Goal: Contribute content: Contribute content

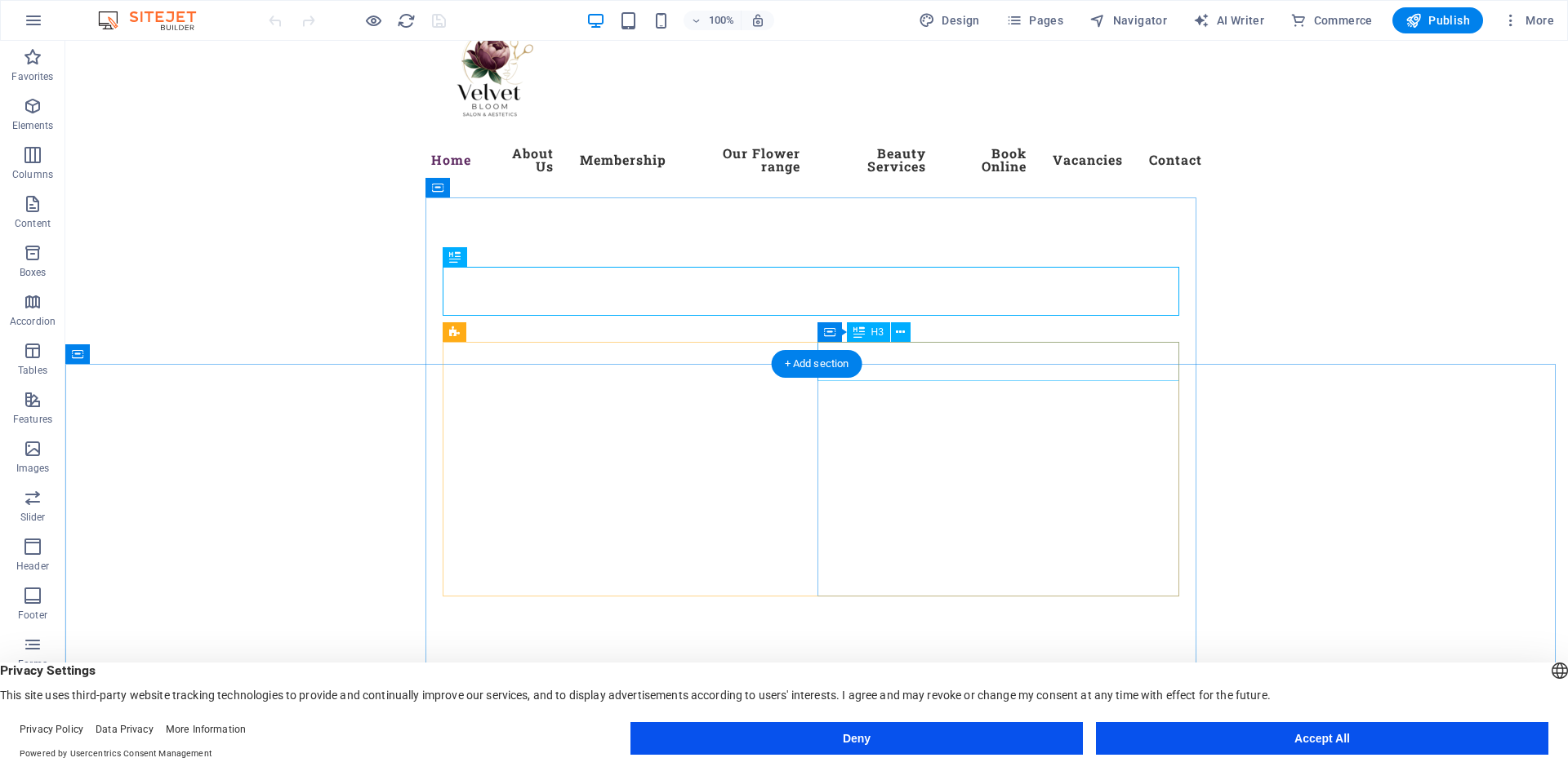
scroll to position [245, 0]
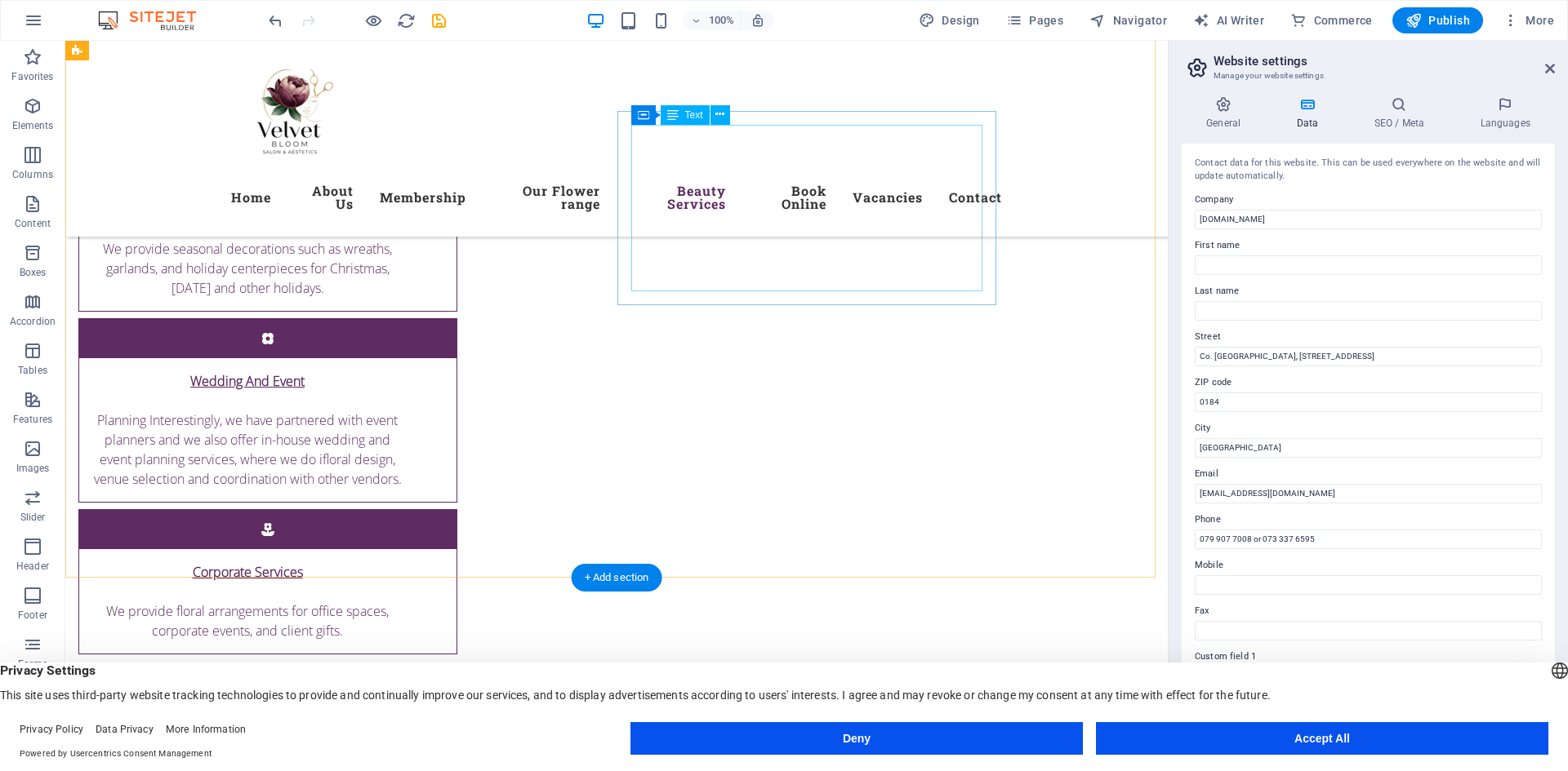
scroll to position [6121, 0]
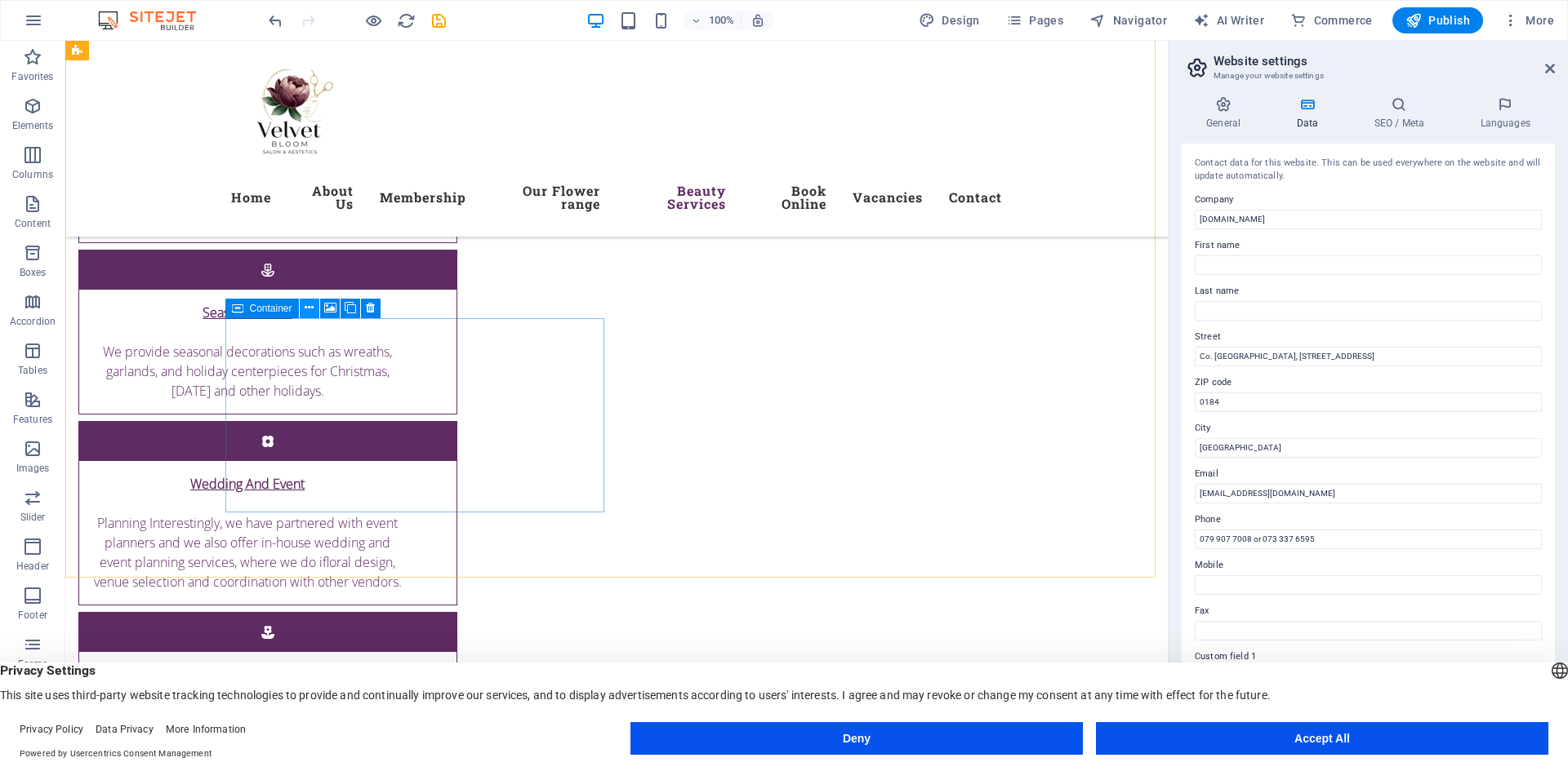
click at [311, 308] on icon at bounding box center [309, 308] width 9 height 17
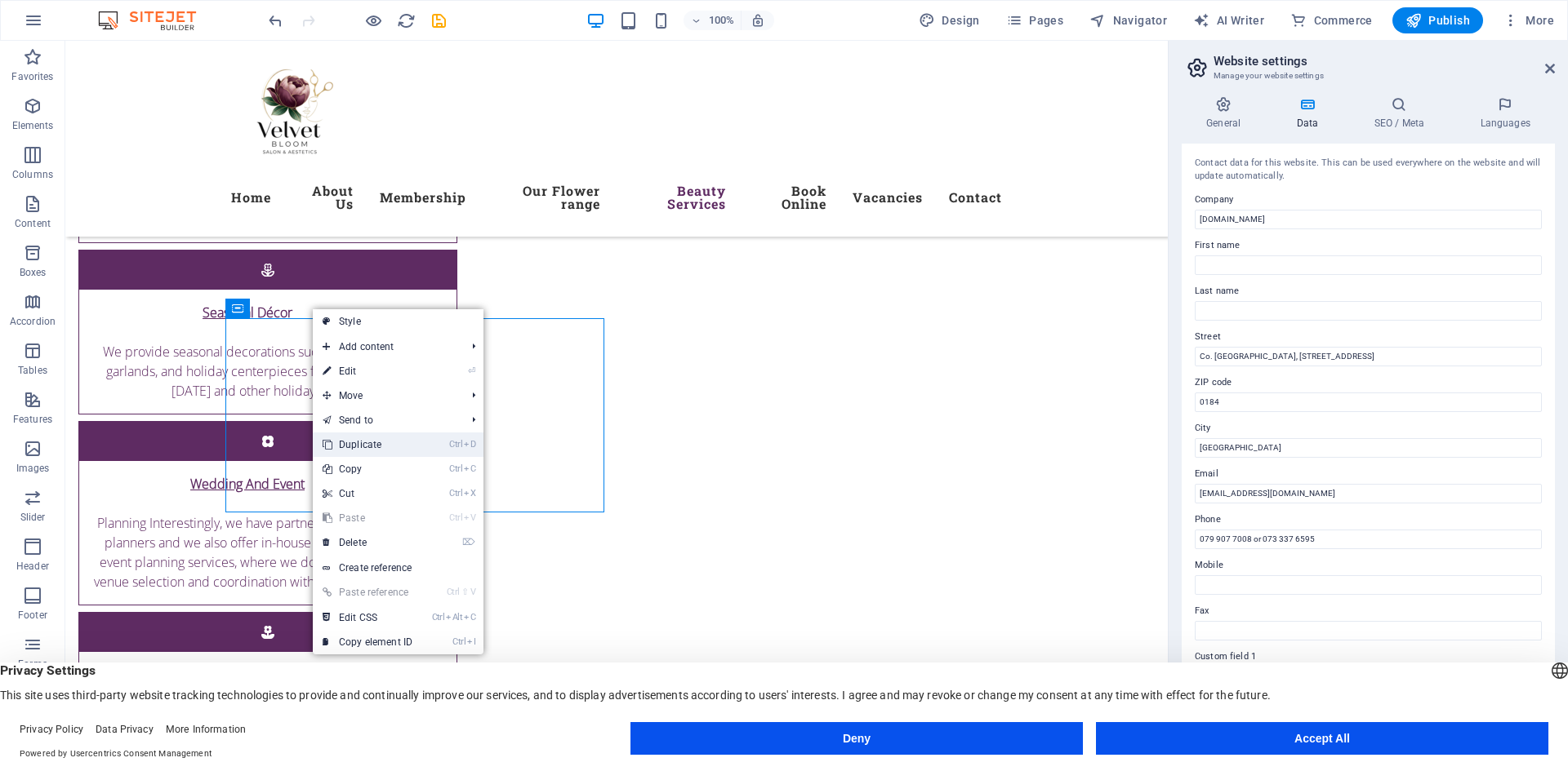
drag, startPoint x: 395, startPoint y: 441, endPoint x: 330, endPoint y: 401, distance: 76.3
click at [395, 441] on link "Ctrl D Duplicate" at bounding box center [368, 444] width 109 height 24
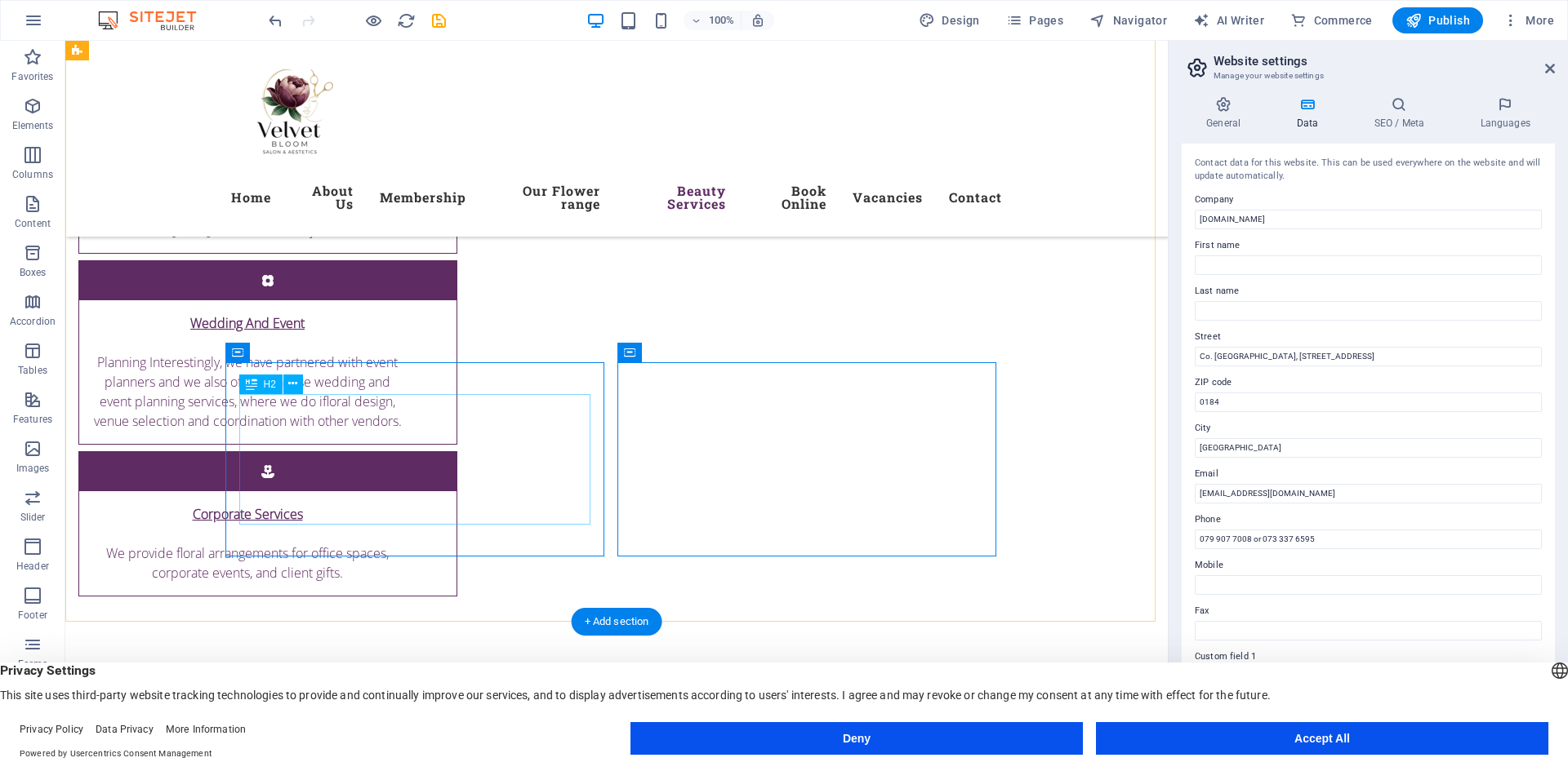
scroll to position [6284, 0]
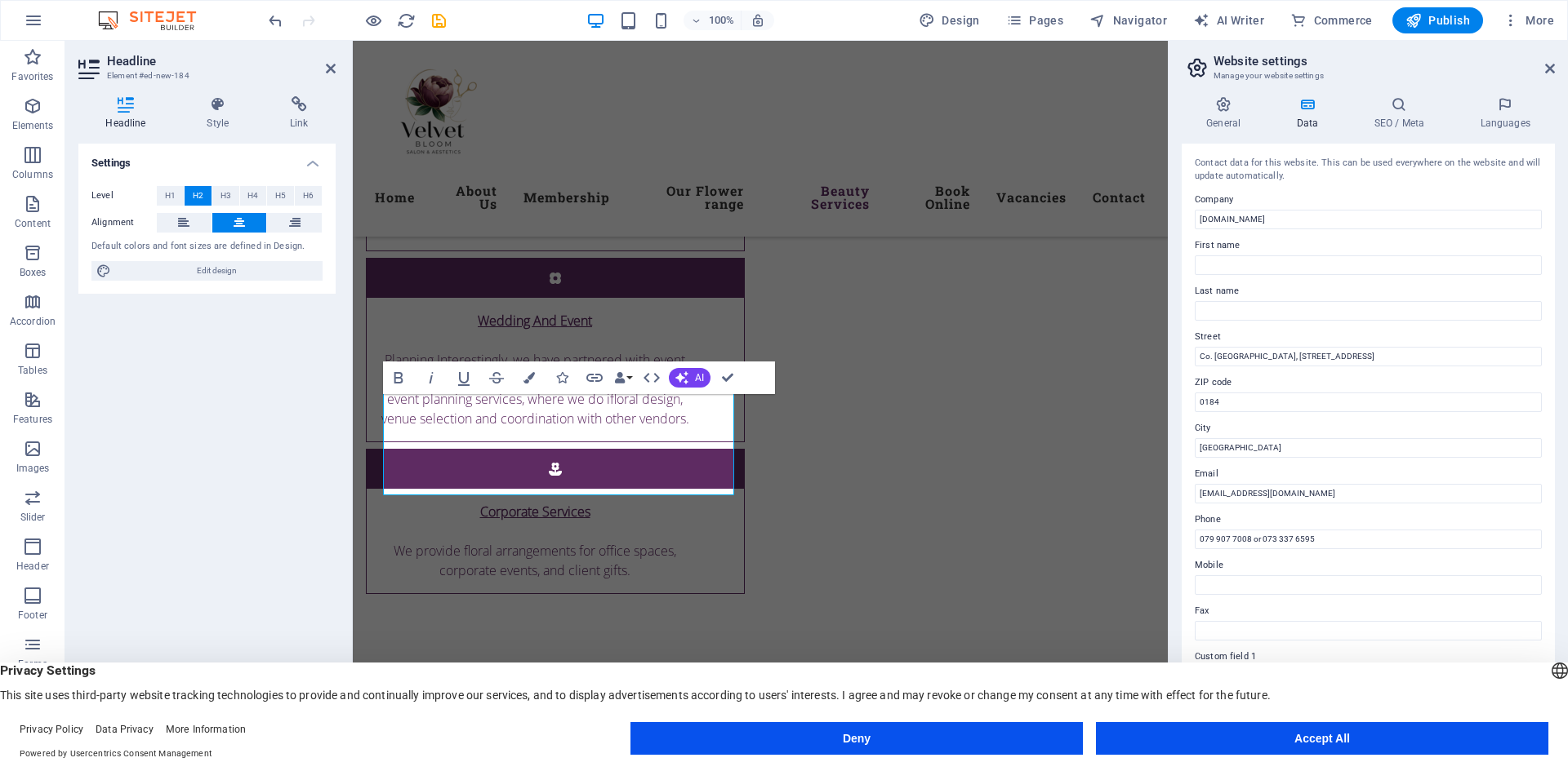
scroll to position [6313, 0]
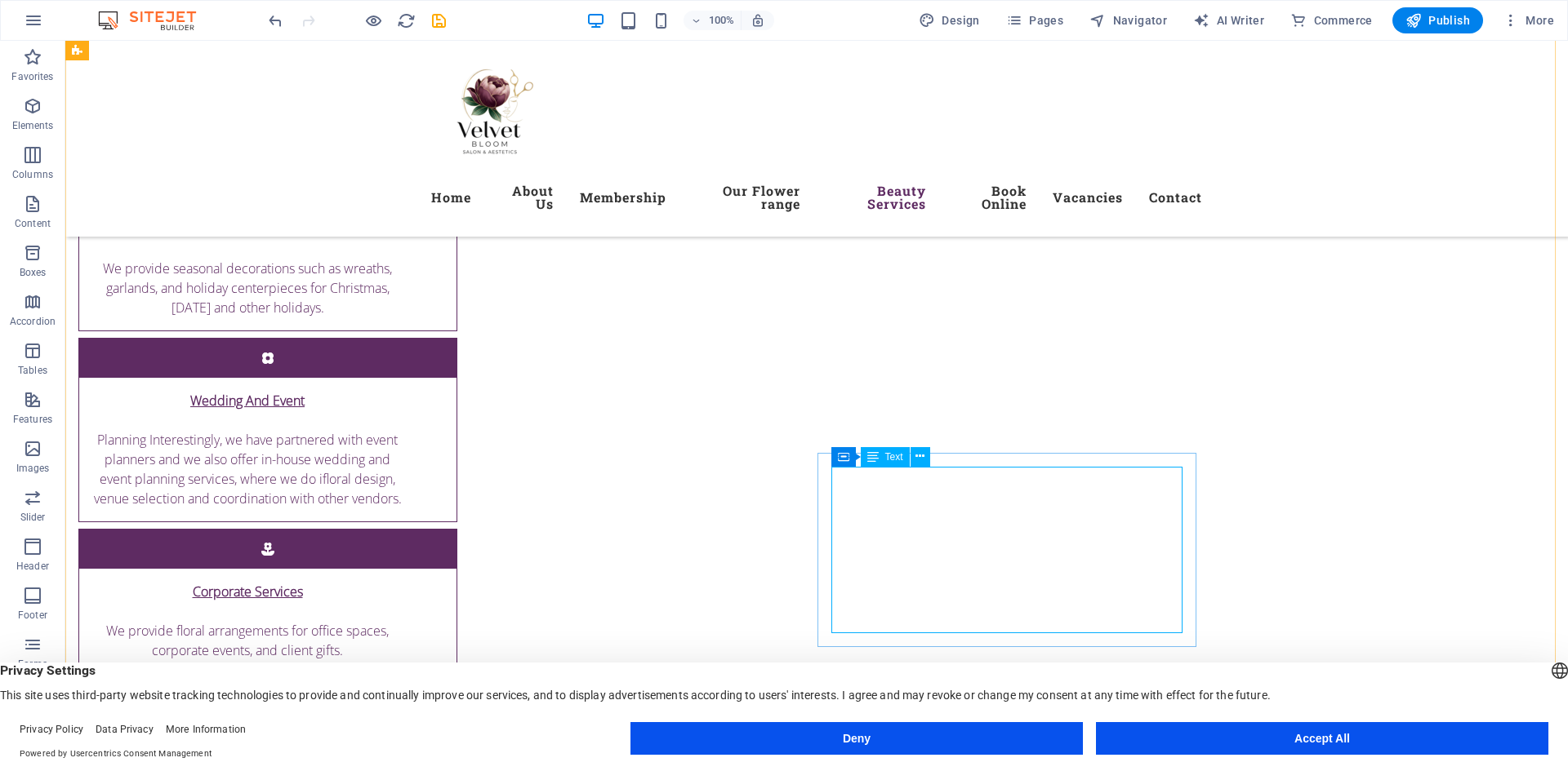
scroll to position [6193, 0]
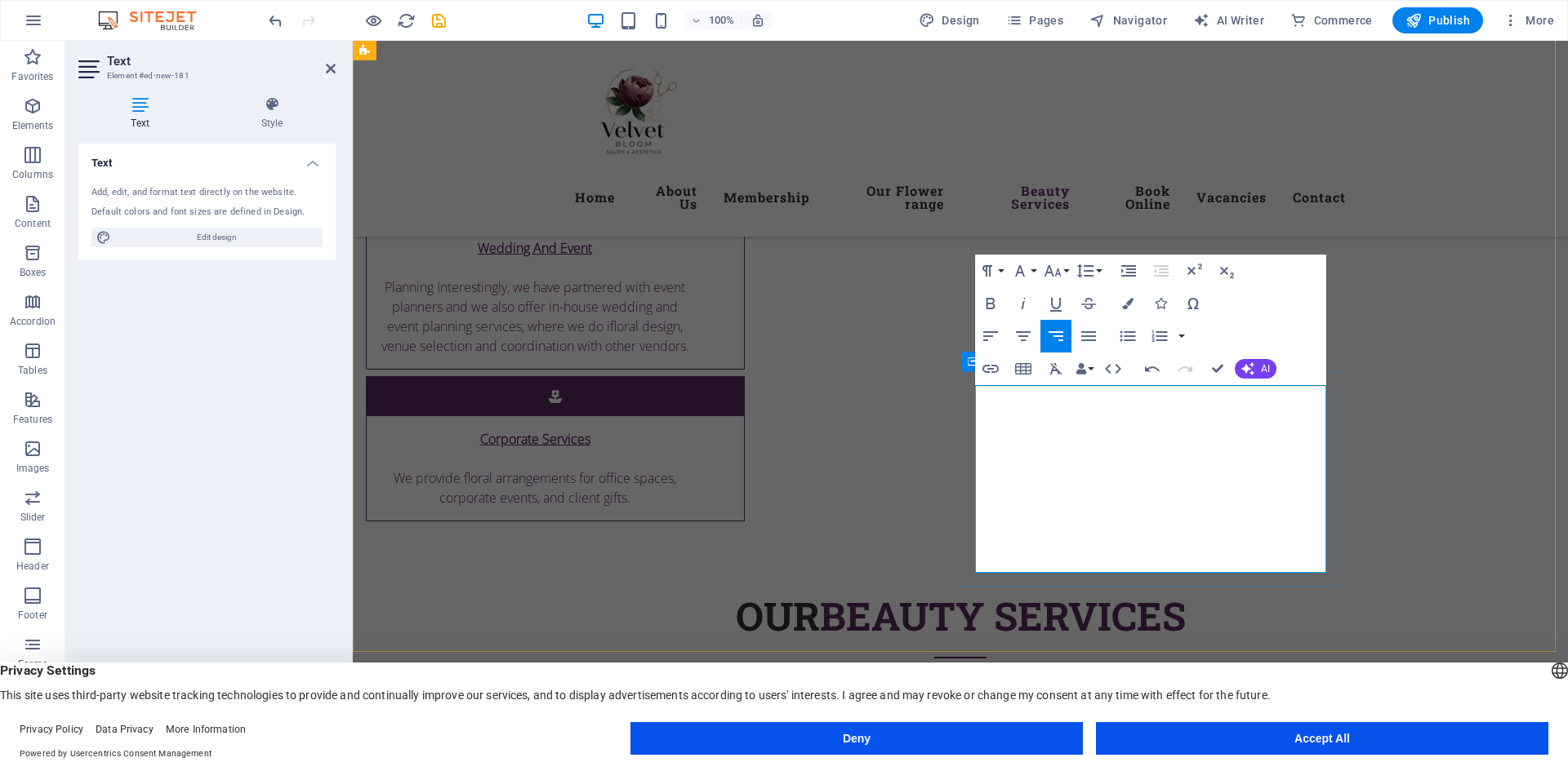
scroll to position [6275, 0]
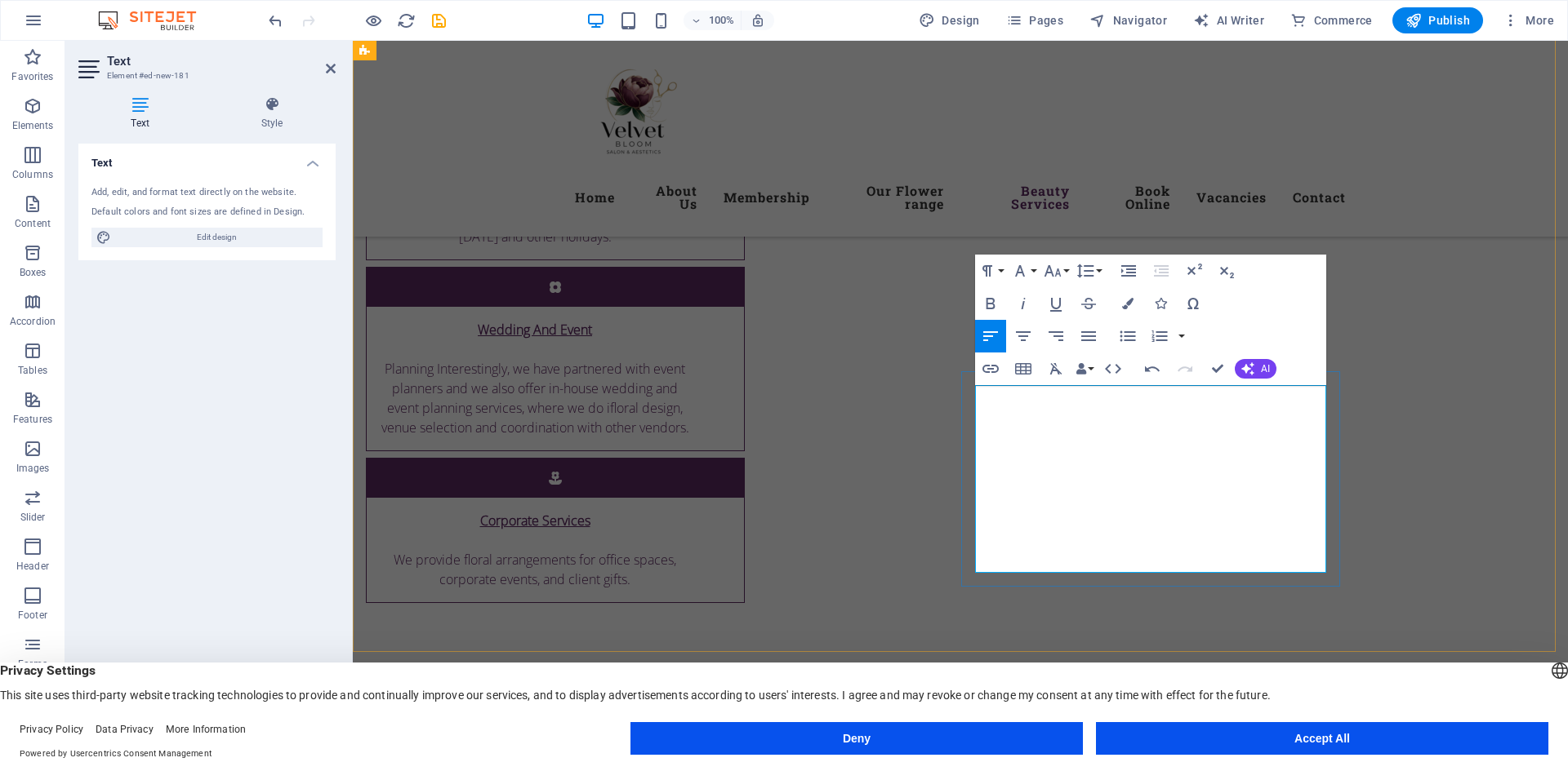
click at [1158, 497] on button "Row" at bounding box center [1152, 499] width 31 height 33
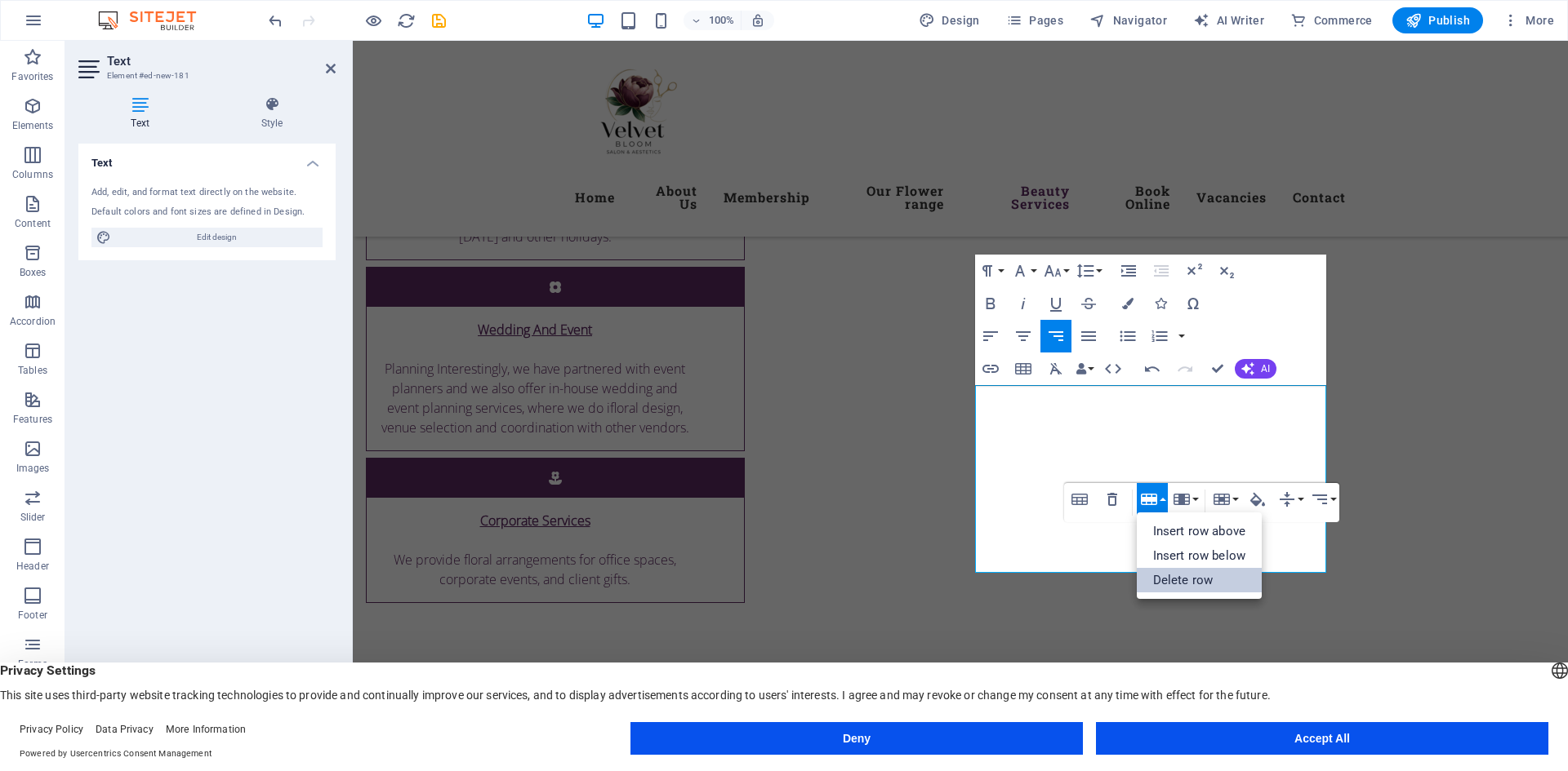
click at [1187, 577] on link "Delete row" at bounding box center [1199, 580] width 125 height 24
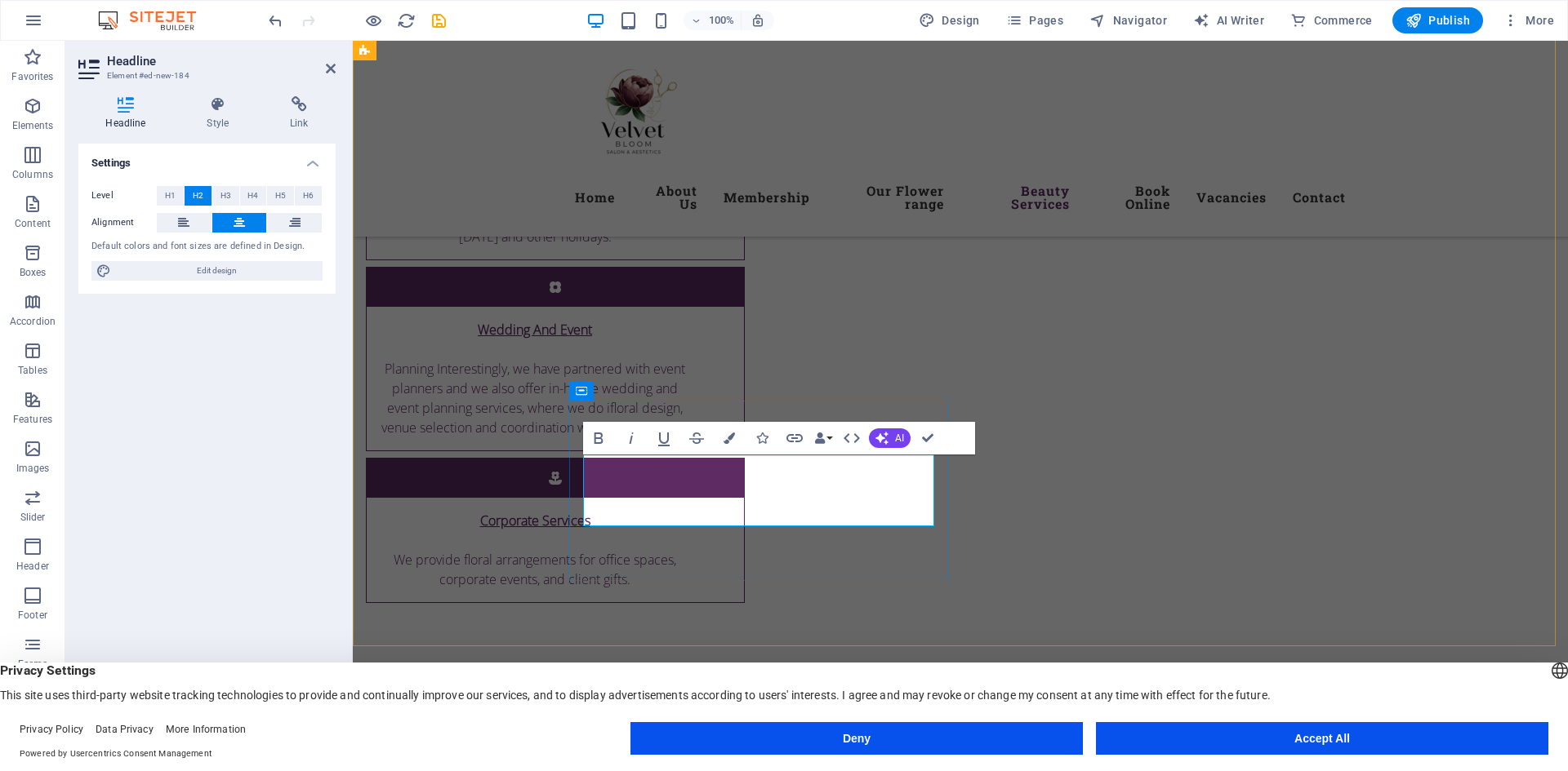
scroll to position [6245, 0]
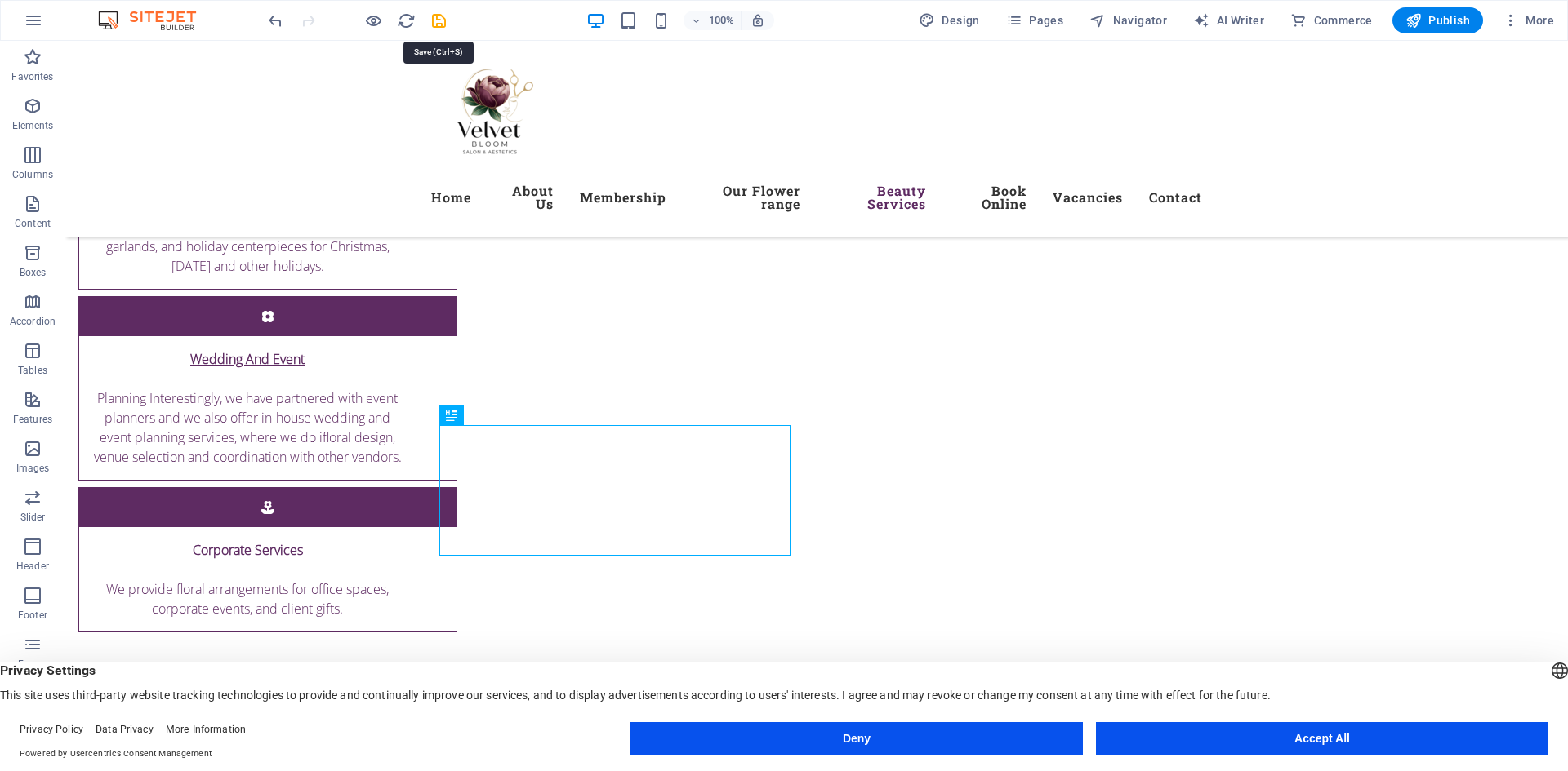
click at [443, 22] on icon "save" at bounding box center [439, 21] width 19 height 18
checkbox input "false"
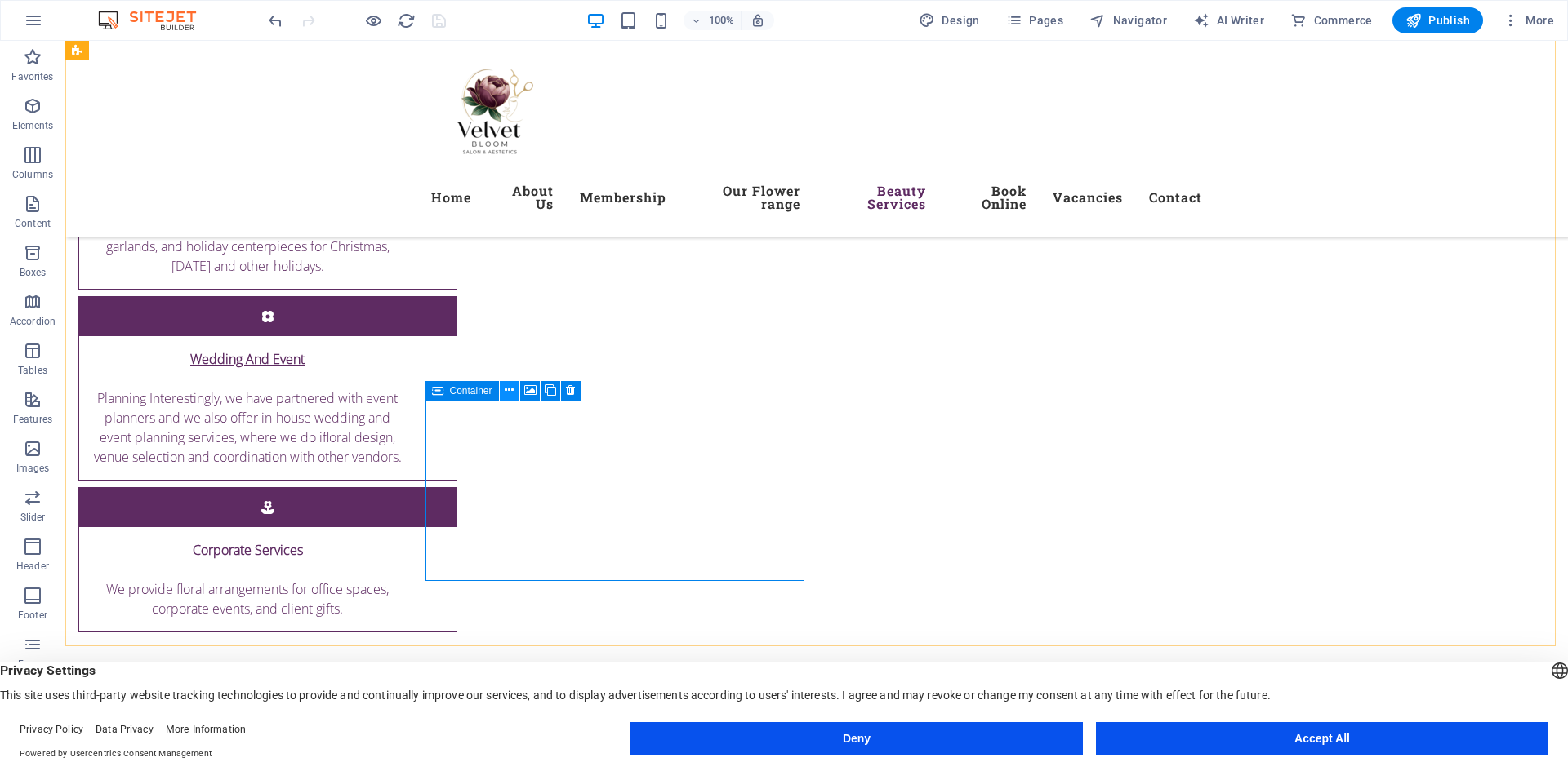
click at [512, 393] on icon at bounding box center [509, 390] width 9 height 17
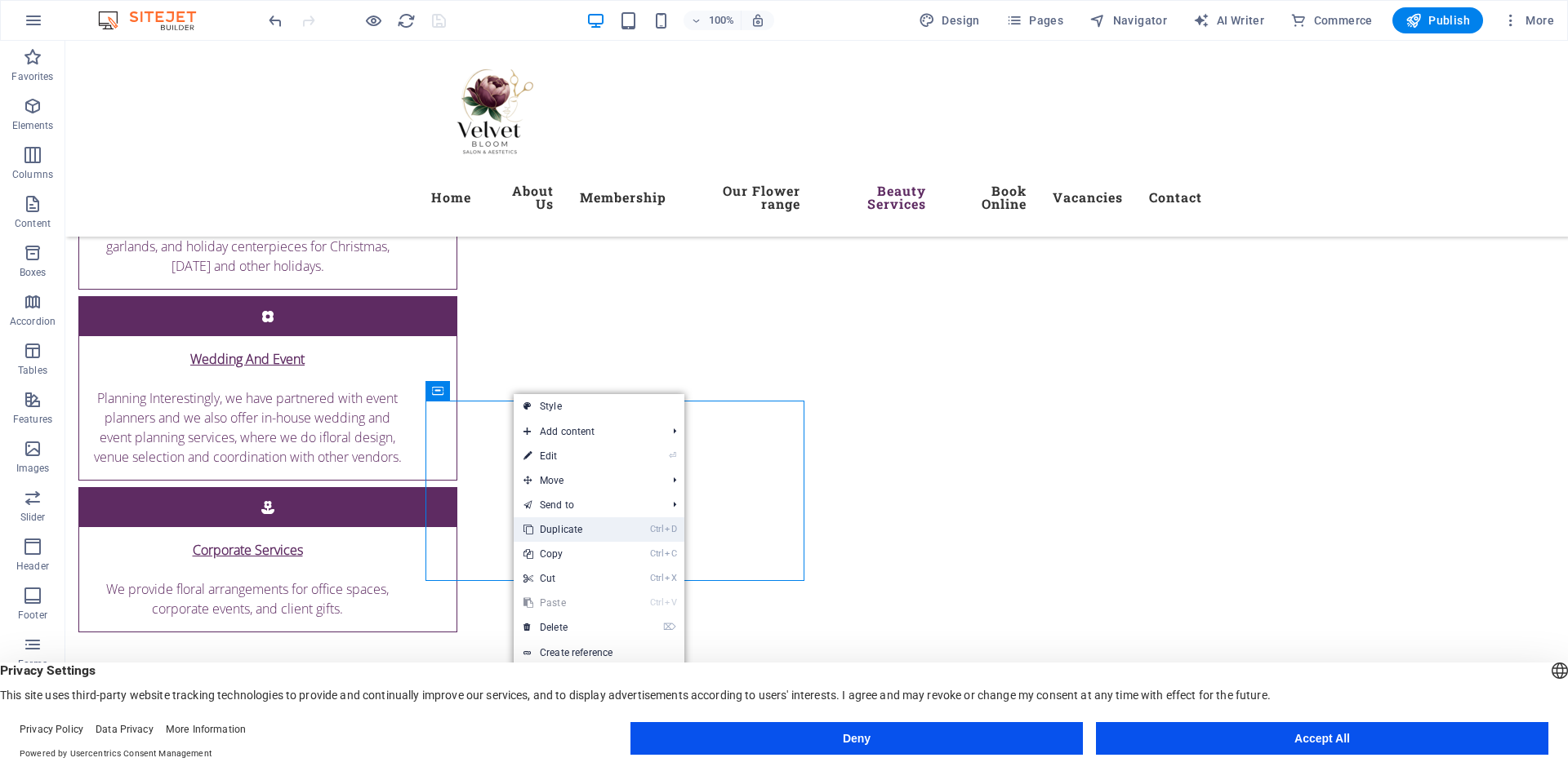
click at [585, 521] on link "Ctrl D Duplicate" at bounding box center [569, 529] width 109 height 24
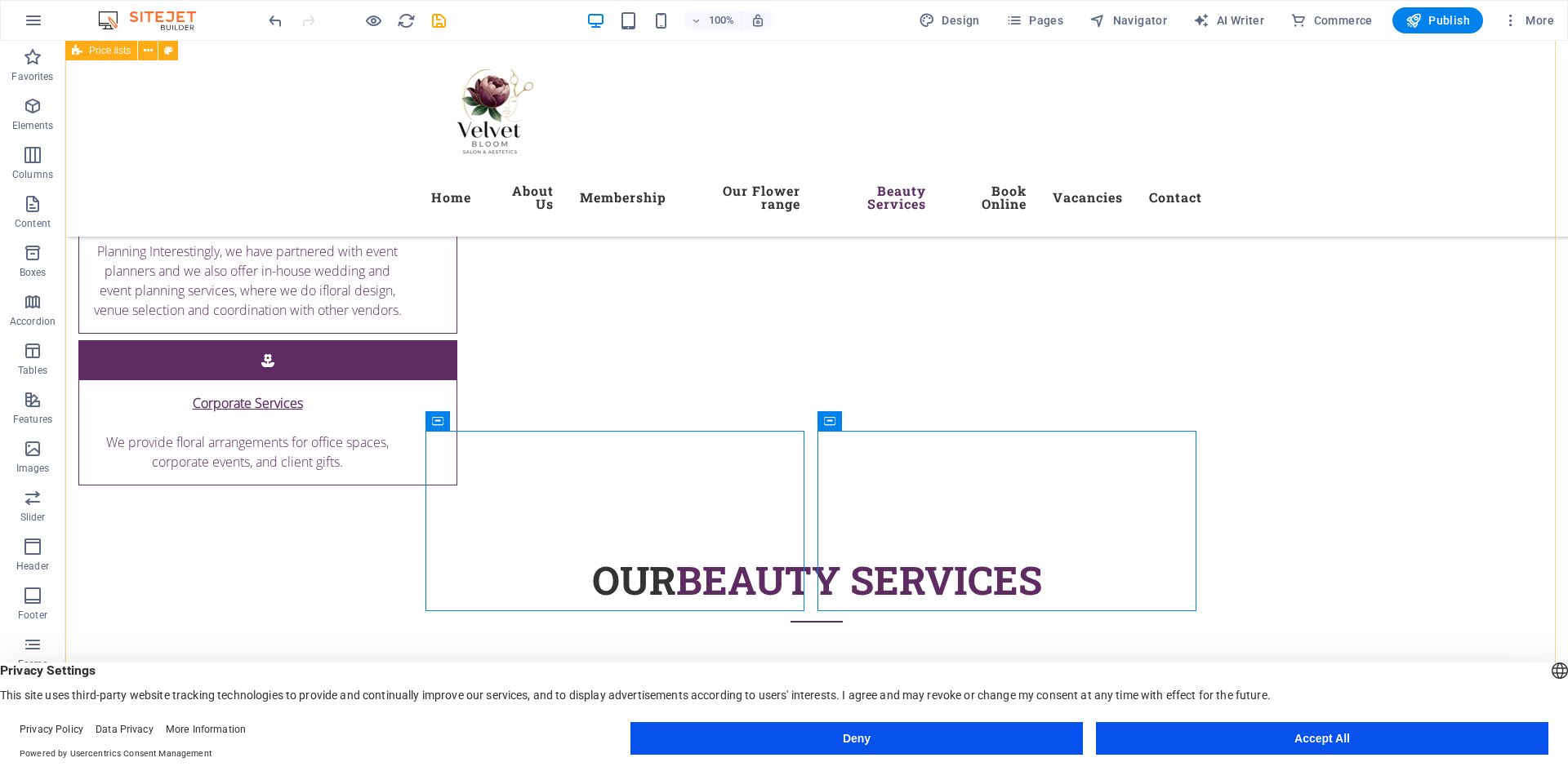
scroll to position [6409, 0]
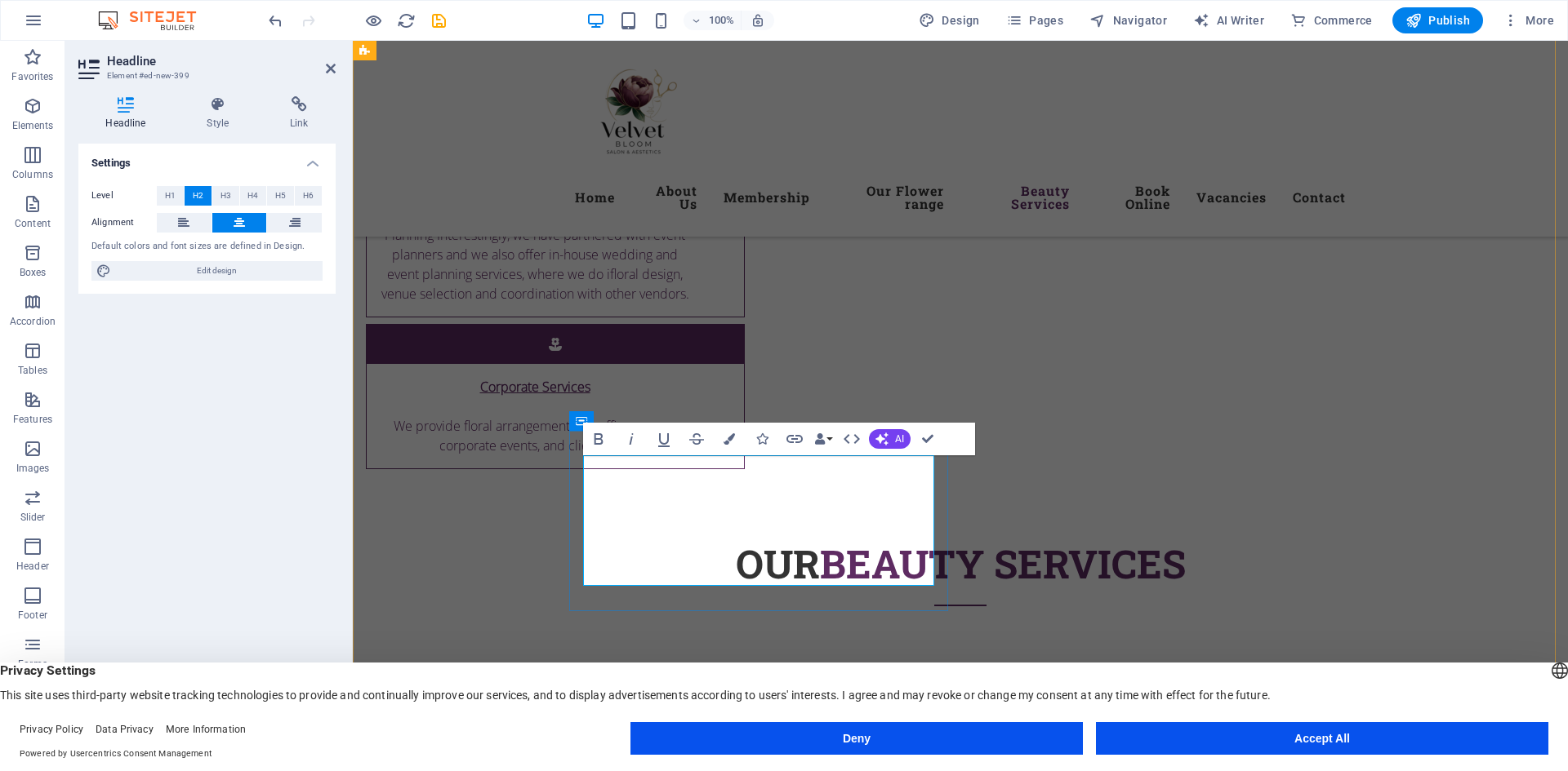
scroll to position [6439, 0]
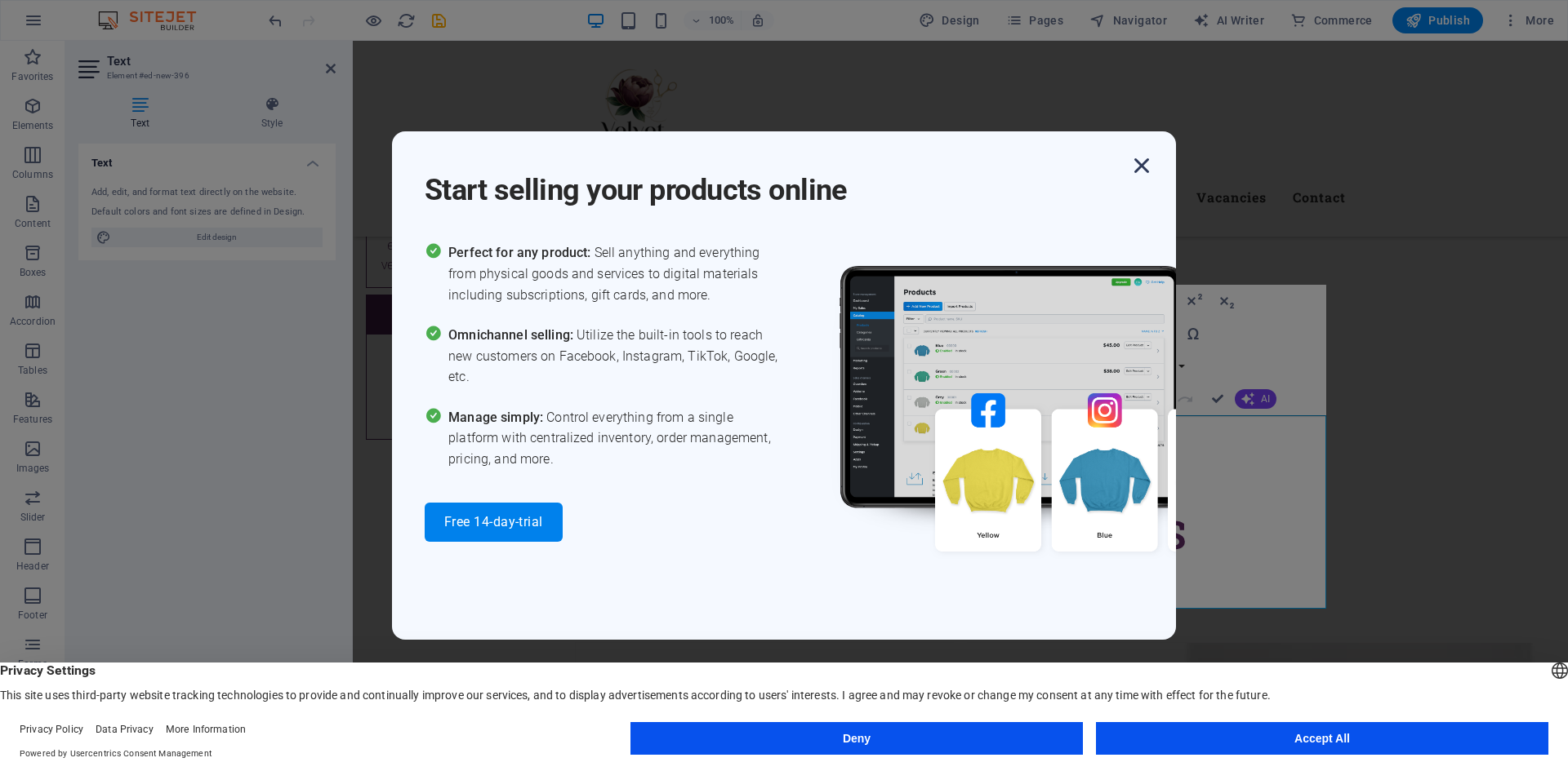
click at [1141, 166] on icon "button" at bounding box center [1142, 166] width 29 height 29
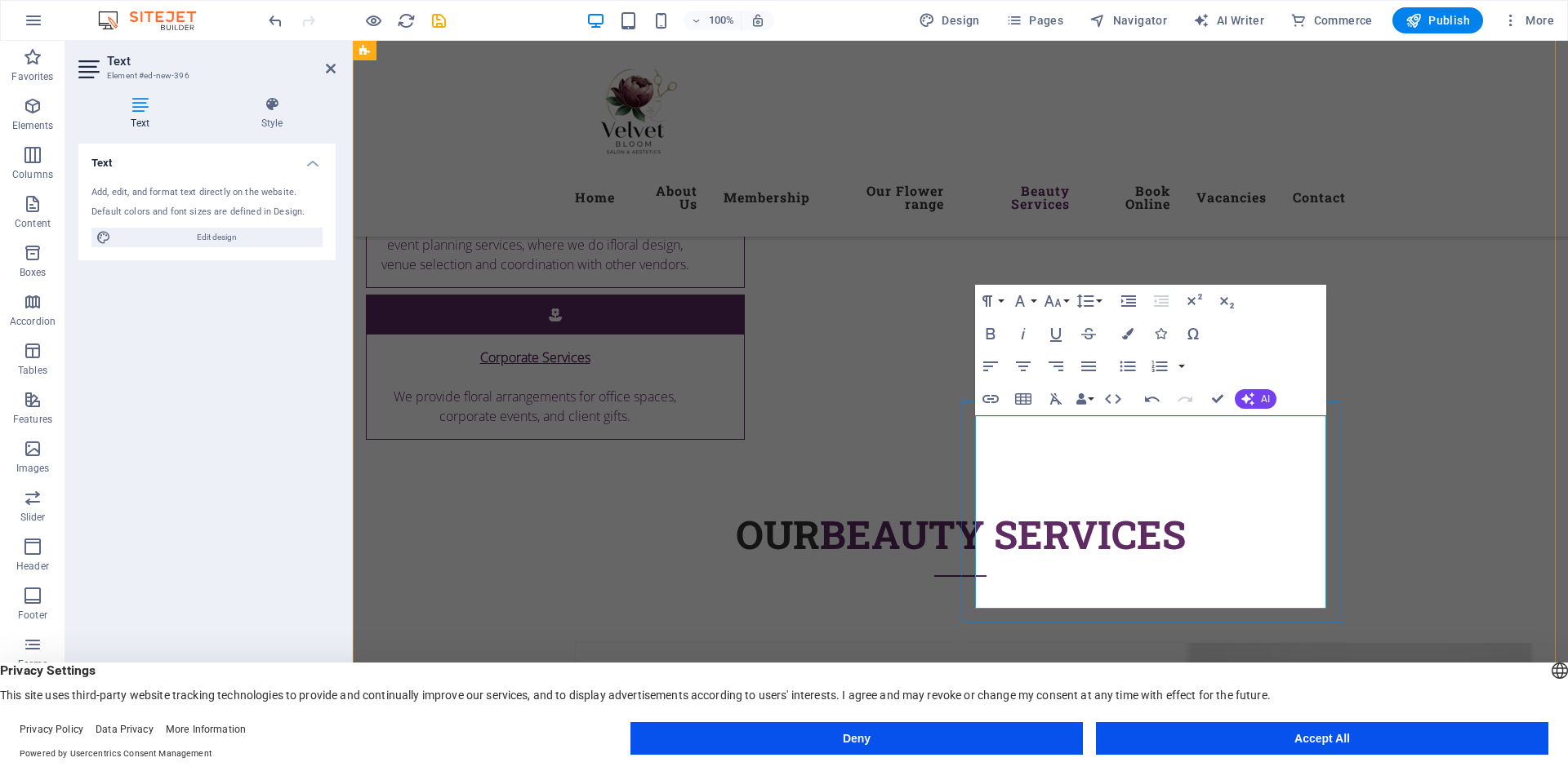
drag, startPoint x: 1242, startPoint y: 516, endPoint x: 1322, endPoint y: 521, distance: 80.2
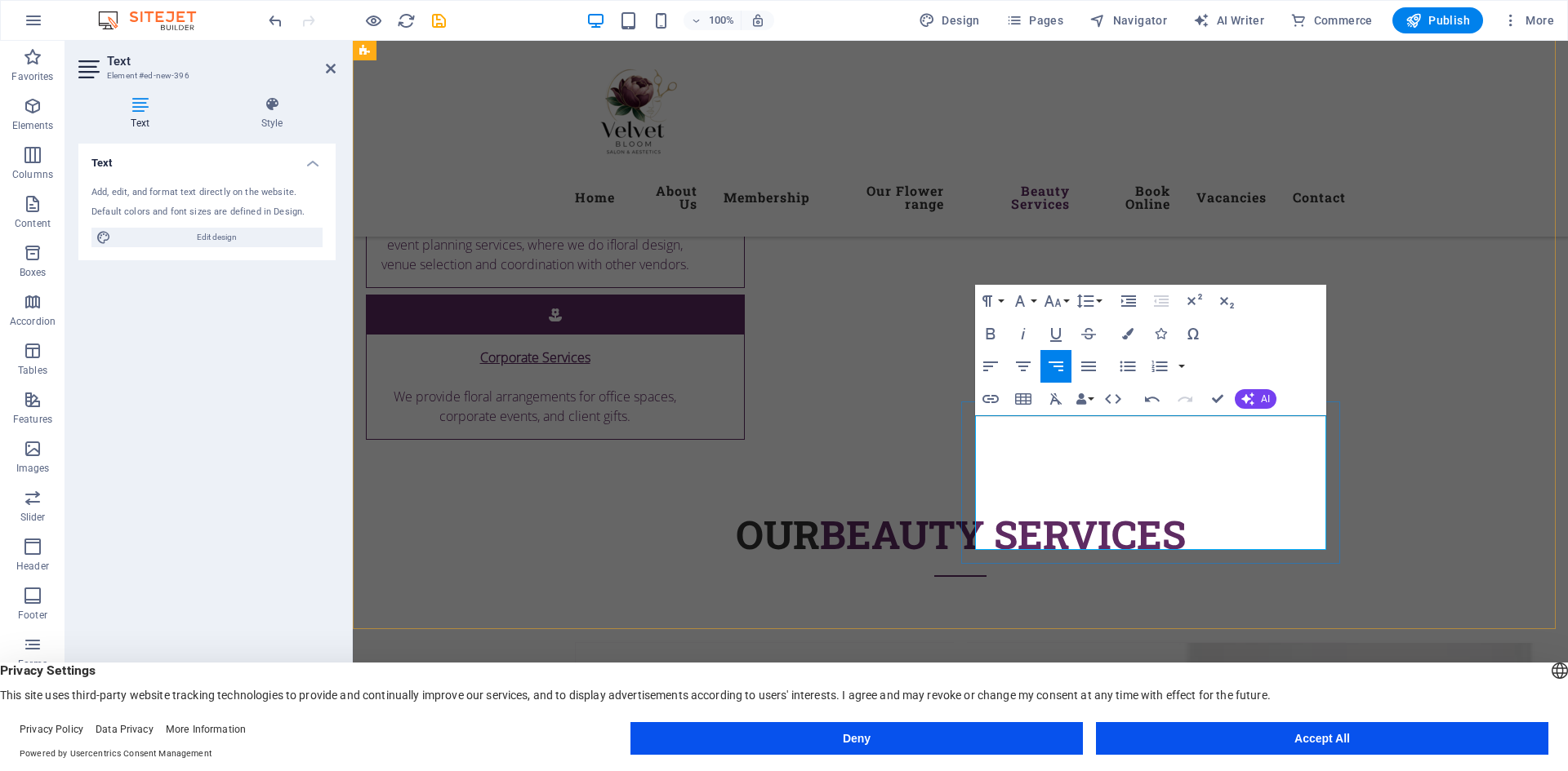
click at [1085, 479] on button "Row" at bounding box center [1073, 476] width 31 height 33
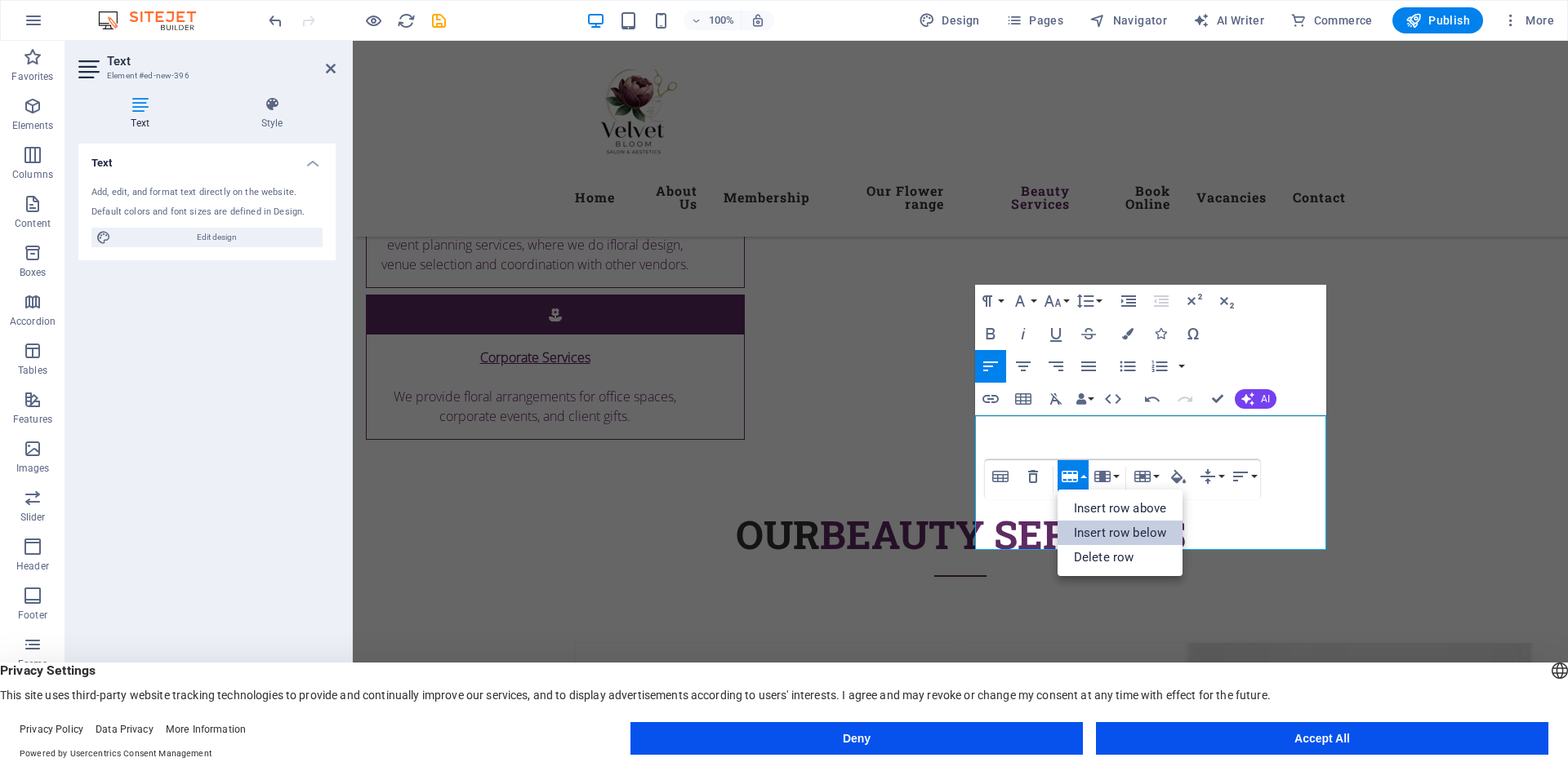
click at [1104, 528] on link "Insert row below" at bounding box center [1120, 532] width 125 height 24
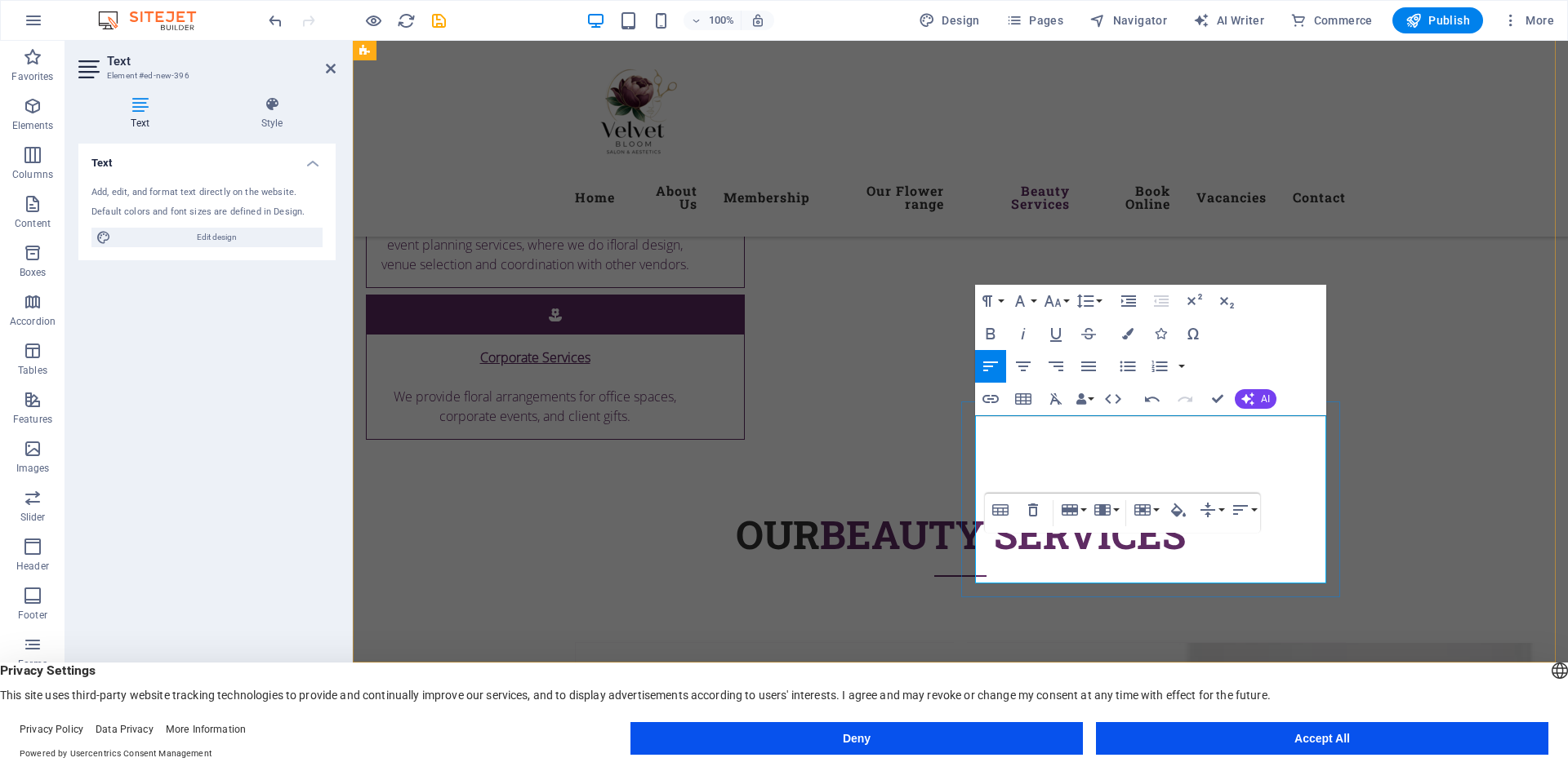
click at [1085, 509] on button "Row" at bounding box center [1073, 510] width 31 height 33
click at [1120, 563] on link "Insert row below" at bounding box center [1120, 566] width 125 height 24
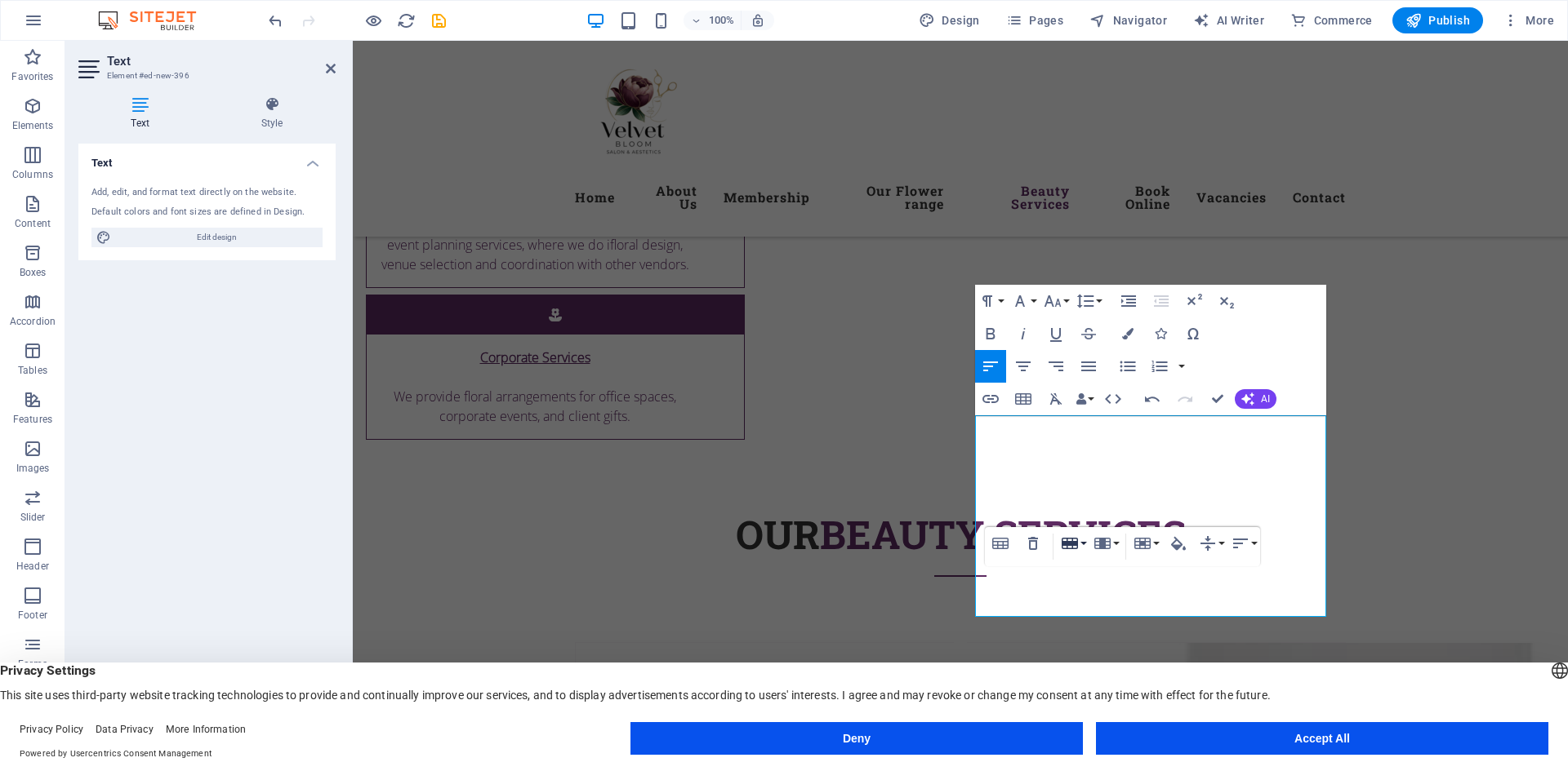
click at [1087, 541] on button "Row" at bounding box center [1073, 543] width 31 height 33
click at [1110, 593] on link "Insert row below" at bounding box center [1120, 599] width 125 height 24
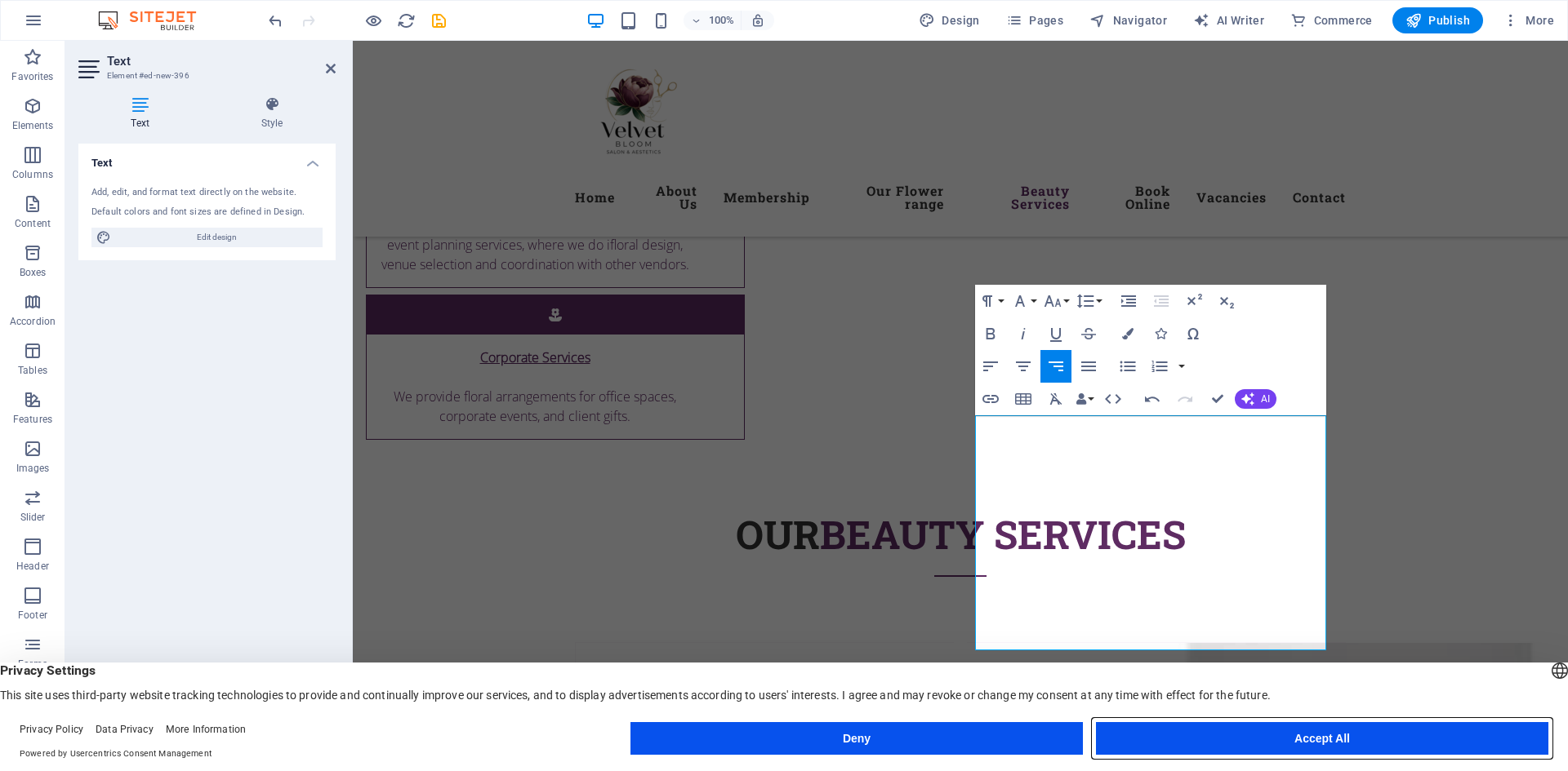
click at [1241, 752] on button "Accept All" at bounding box center [1322, 738] width 453 height 33
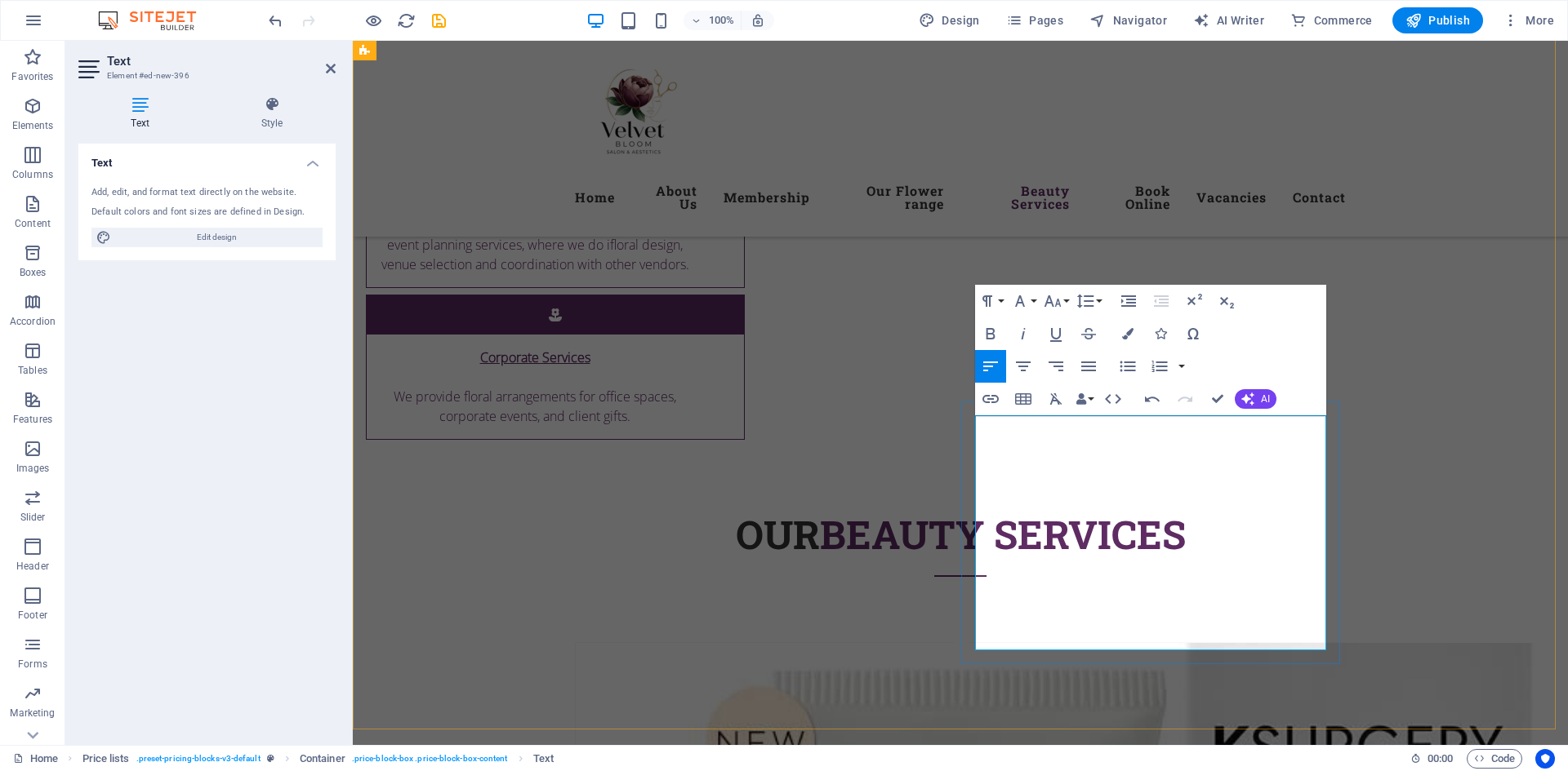
click at [1120, 573] on button "Column" at bounding box center [1105, 577] width 31 height 33
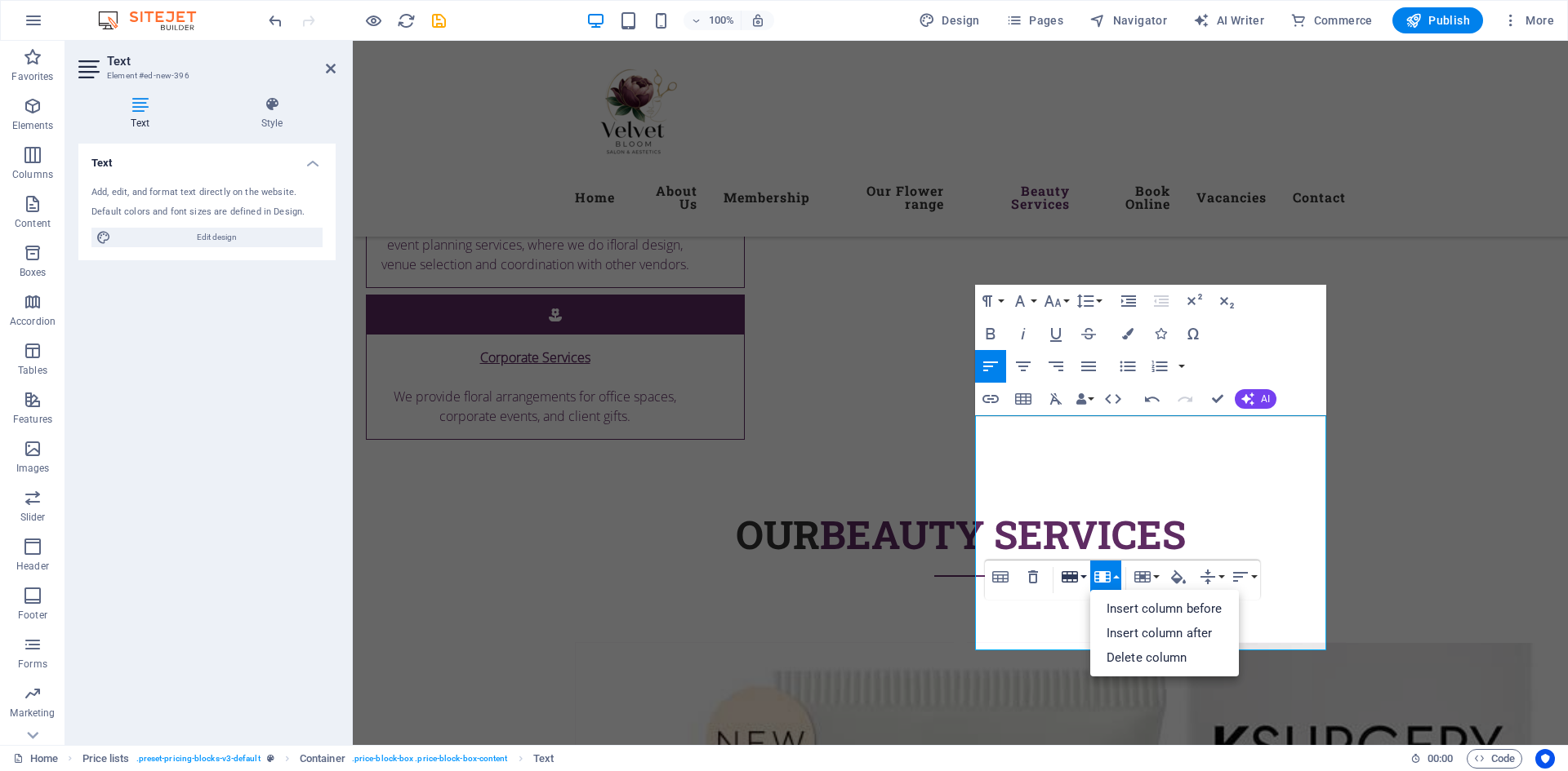
click at [1083, 571] on button "Row" at bounding box center [1073, 577] width 31 height 33
drag, startPoint x: 1113, startPoint y: 627, endPoint x: 758, endPoint y: 588, distance: 357.1
click at [1113, 627] on link "Insert row below" at bounding box center [1120, 633] width 125 height 24
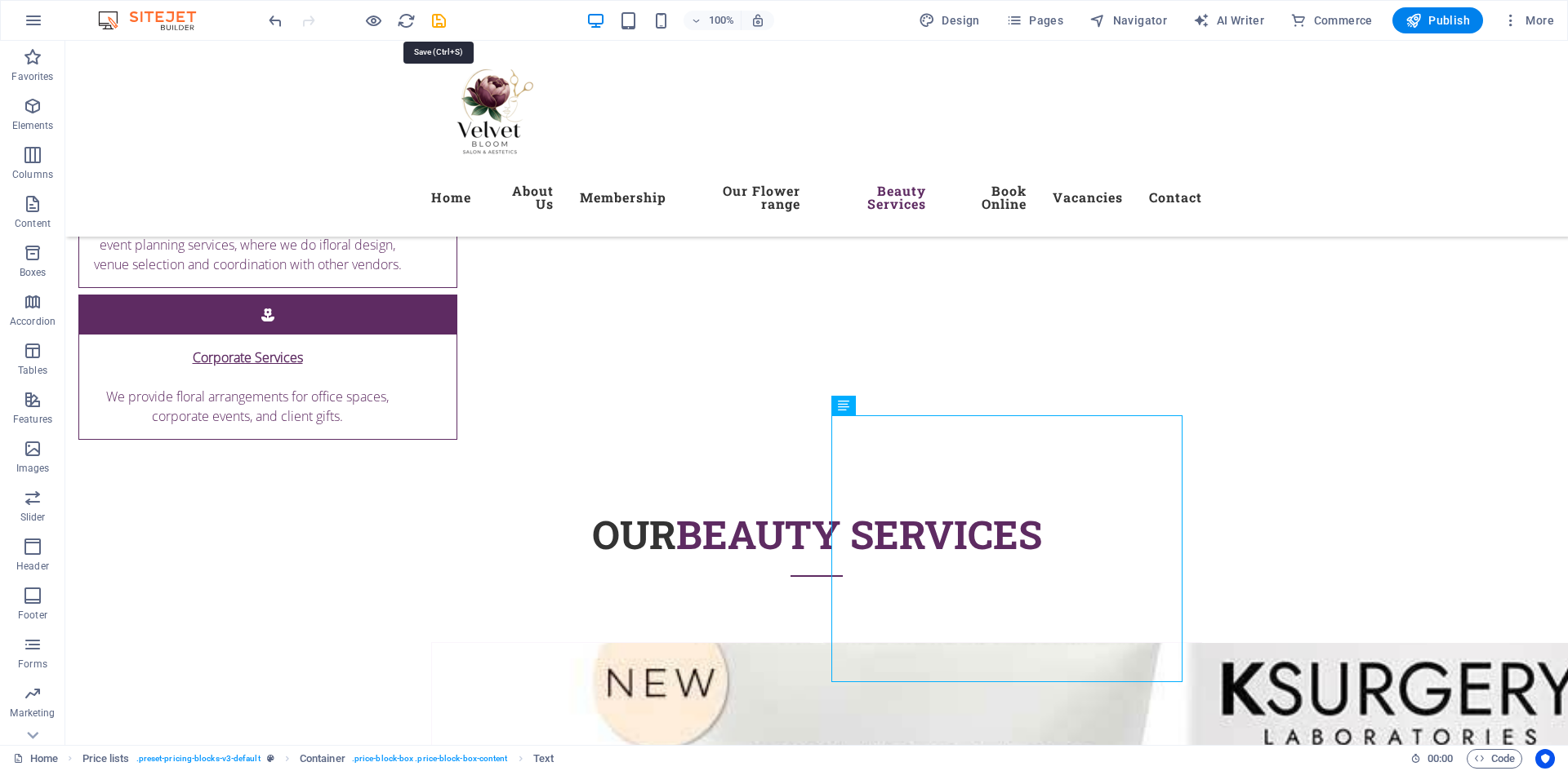
click at [437, 16] on icon "save" at bounding box center [439, 21] width 19 height 18
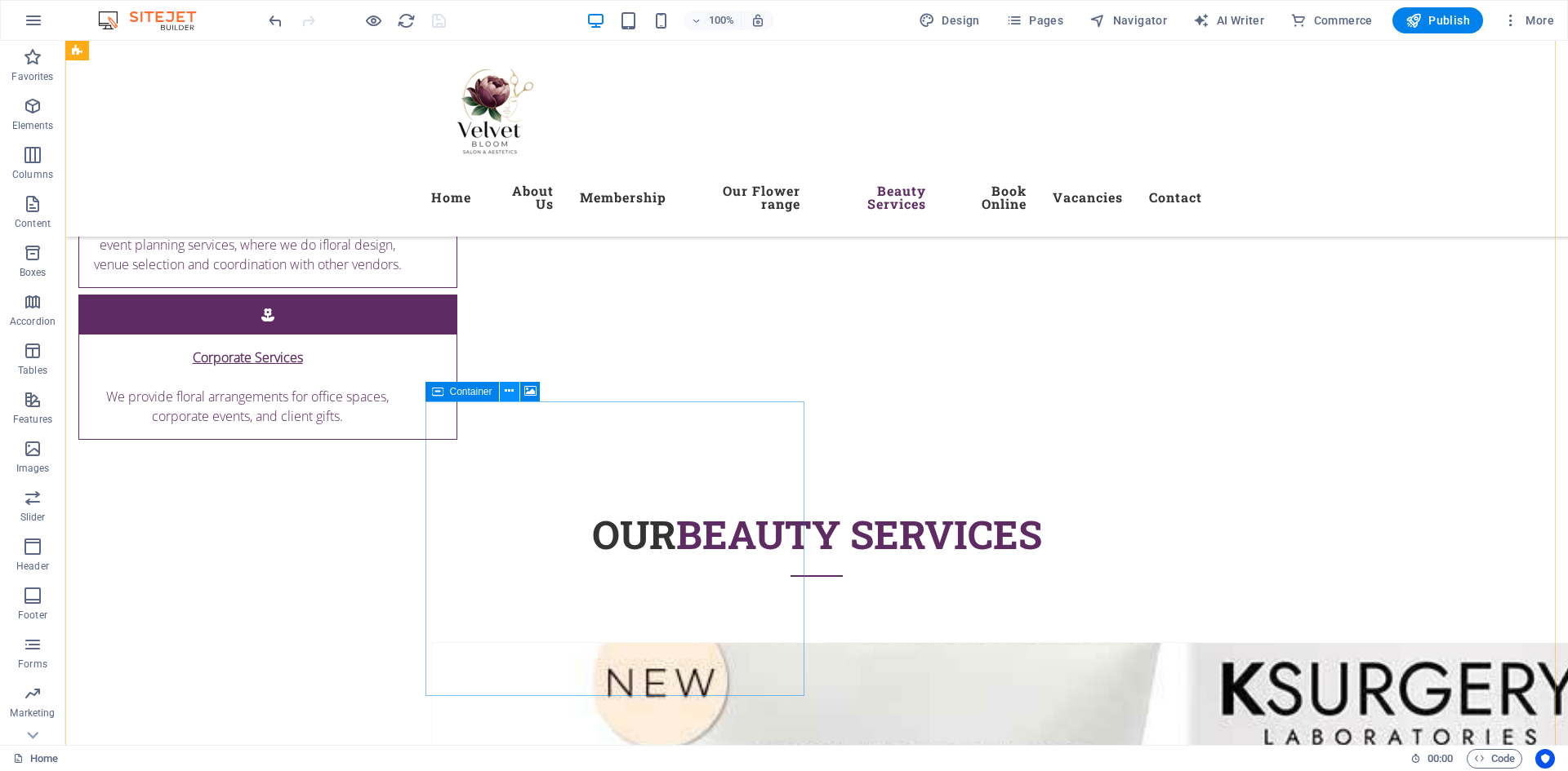
click at [508, 396] on icon at bounding box center [509, 391] width 9 height 17
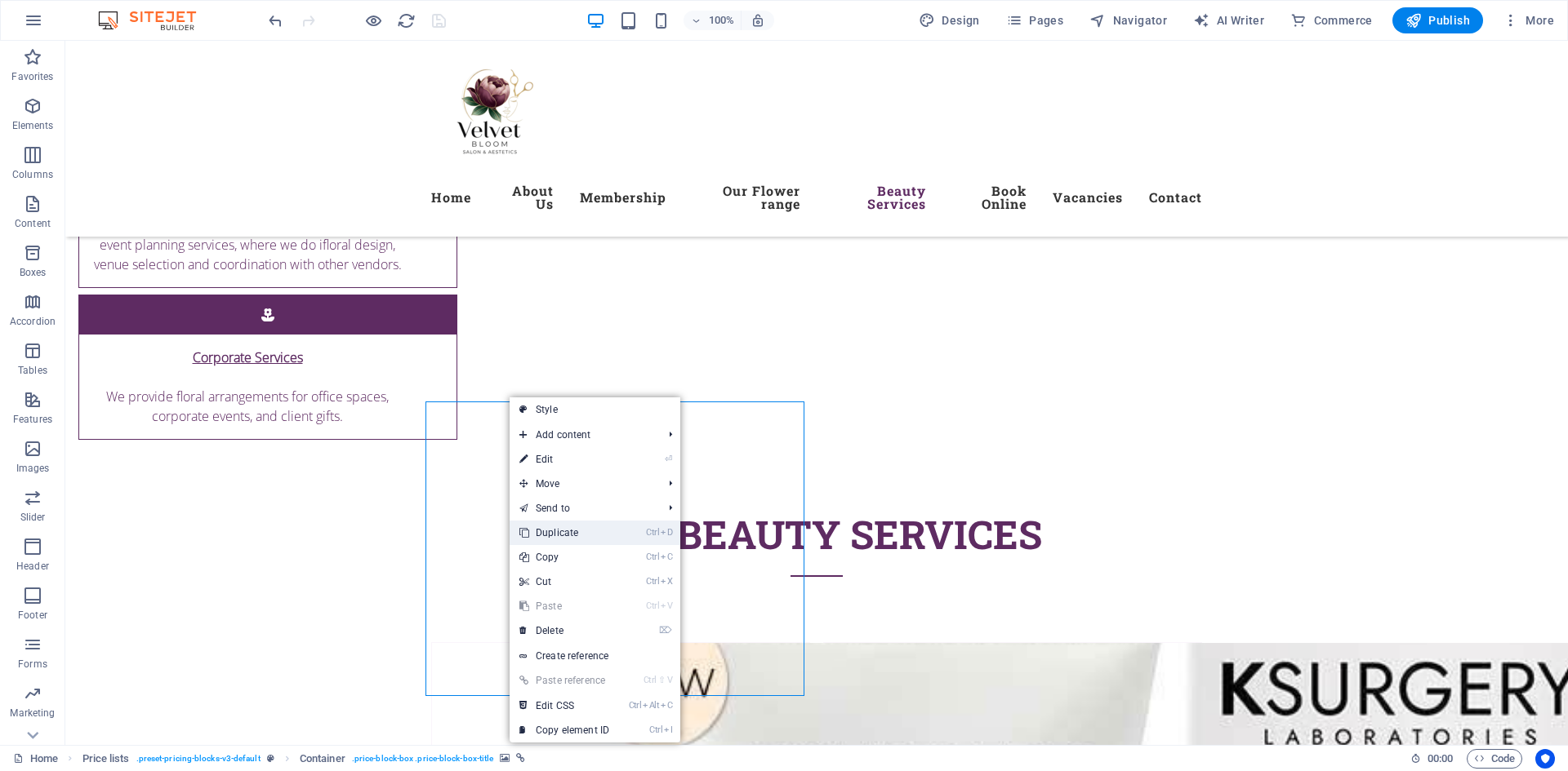
click at [596, 531] on link "Ctrl D Duplicate" at bounding box center [564, 532] width 109 height 24
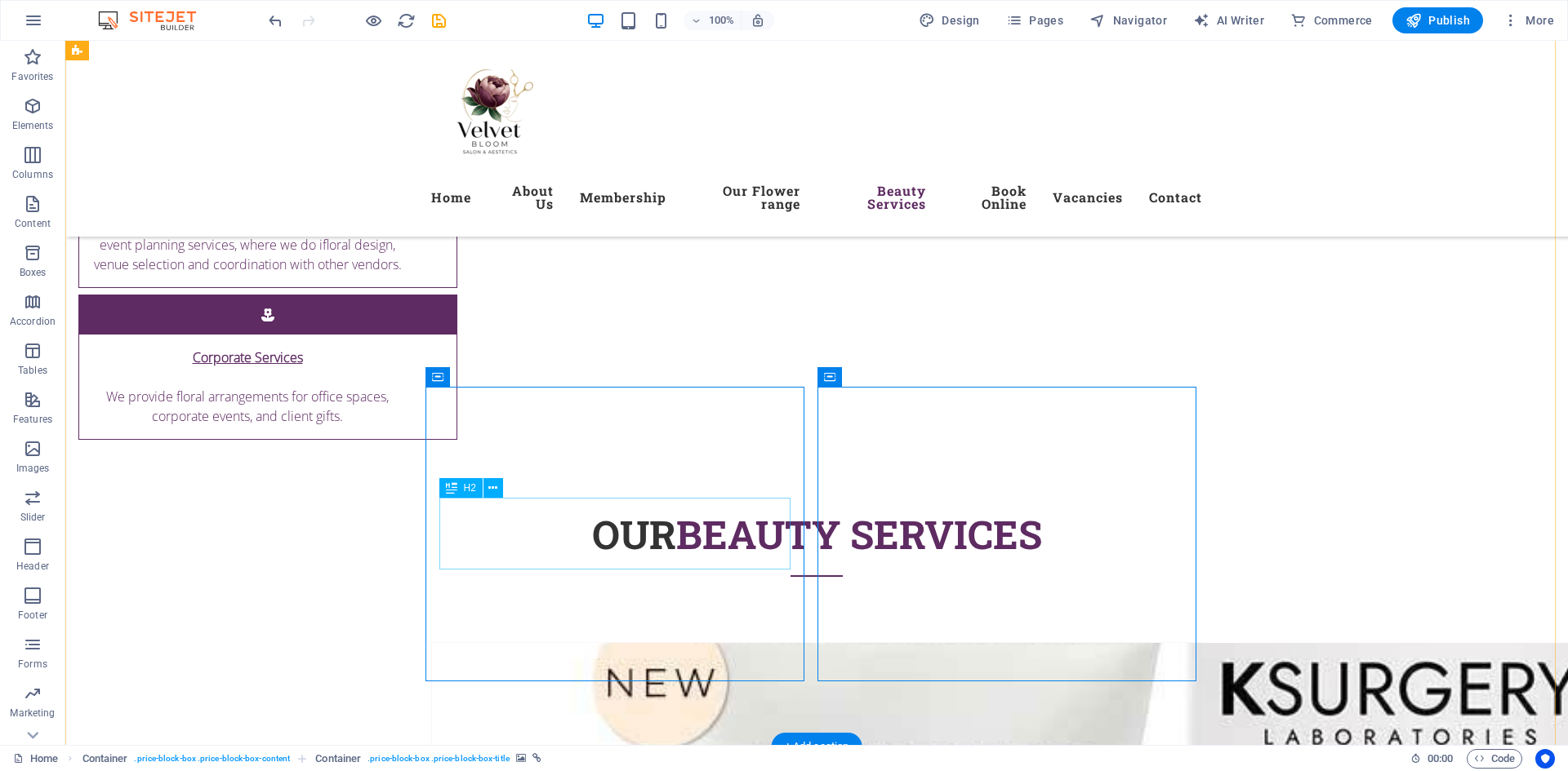
scroll to position [6765, 0]
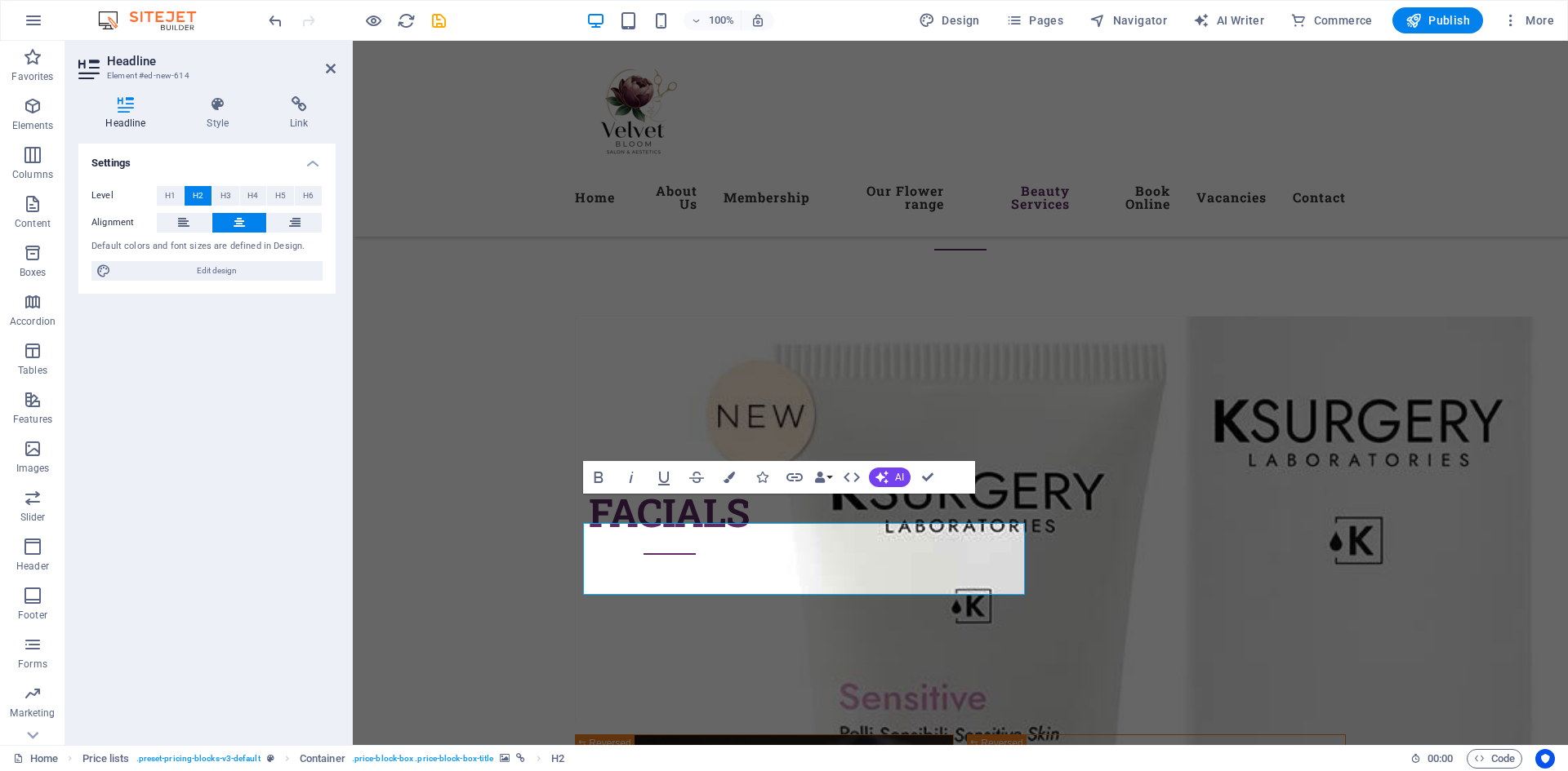
scroll to position [6736, 0]
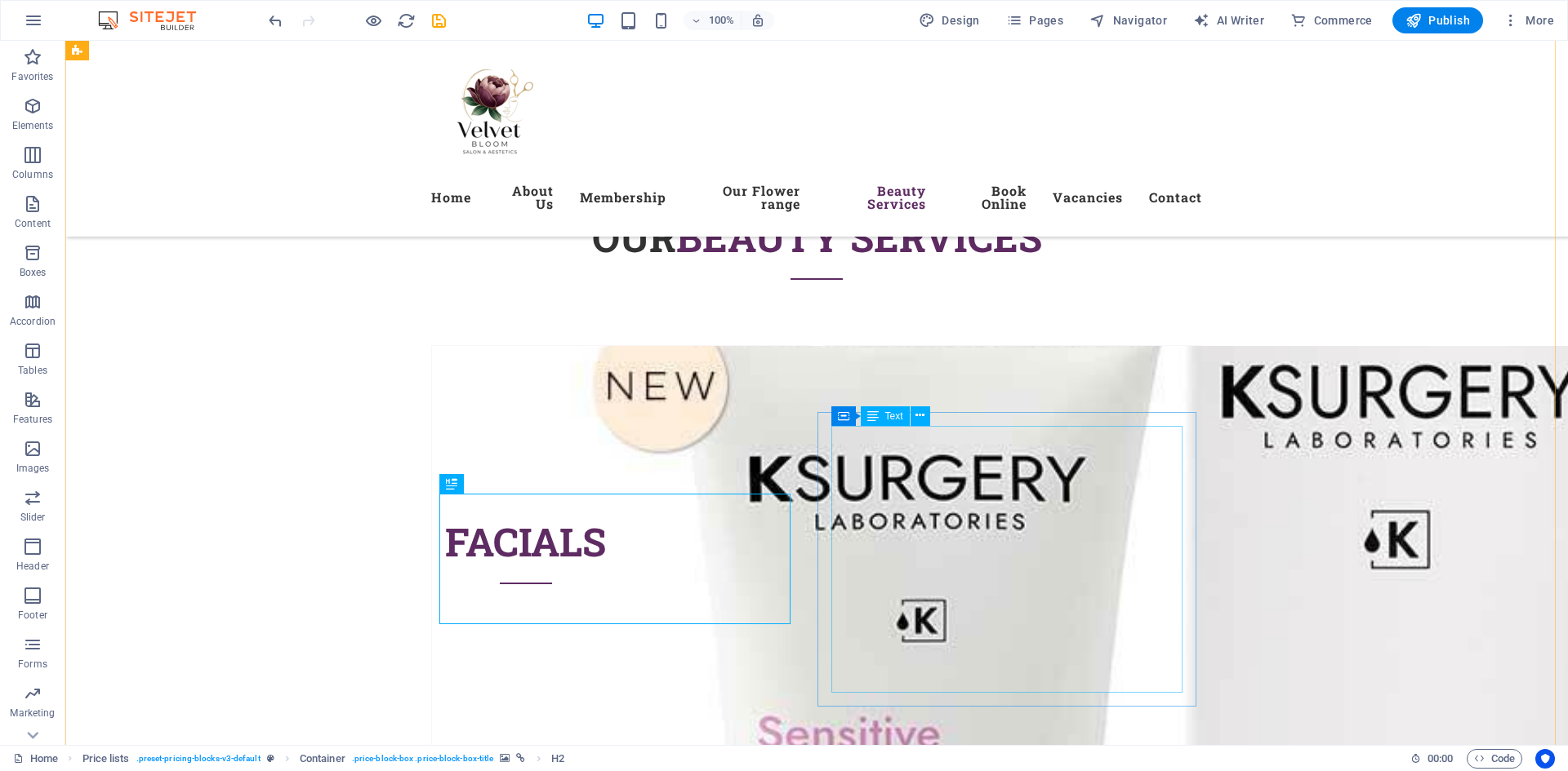
drag, startPoint x: 948, startPoint y: 445, endPoint x: 1052, endPoint y: 523, distance: 130.0
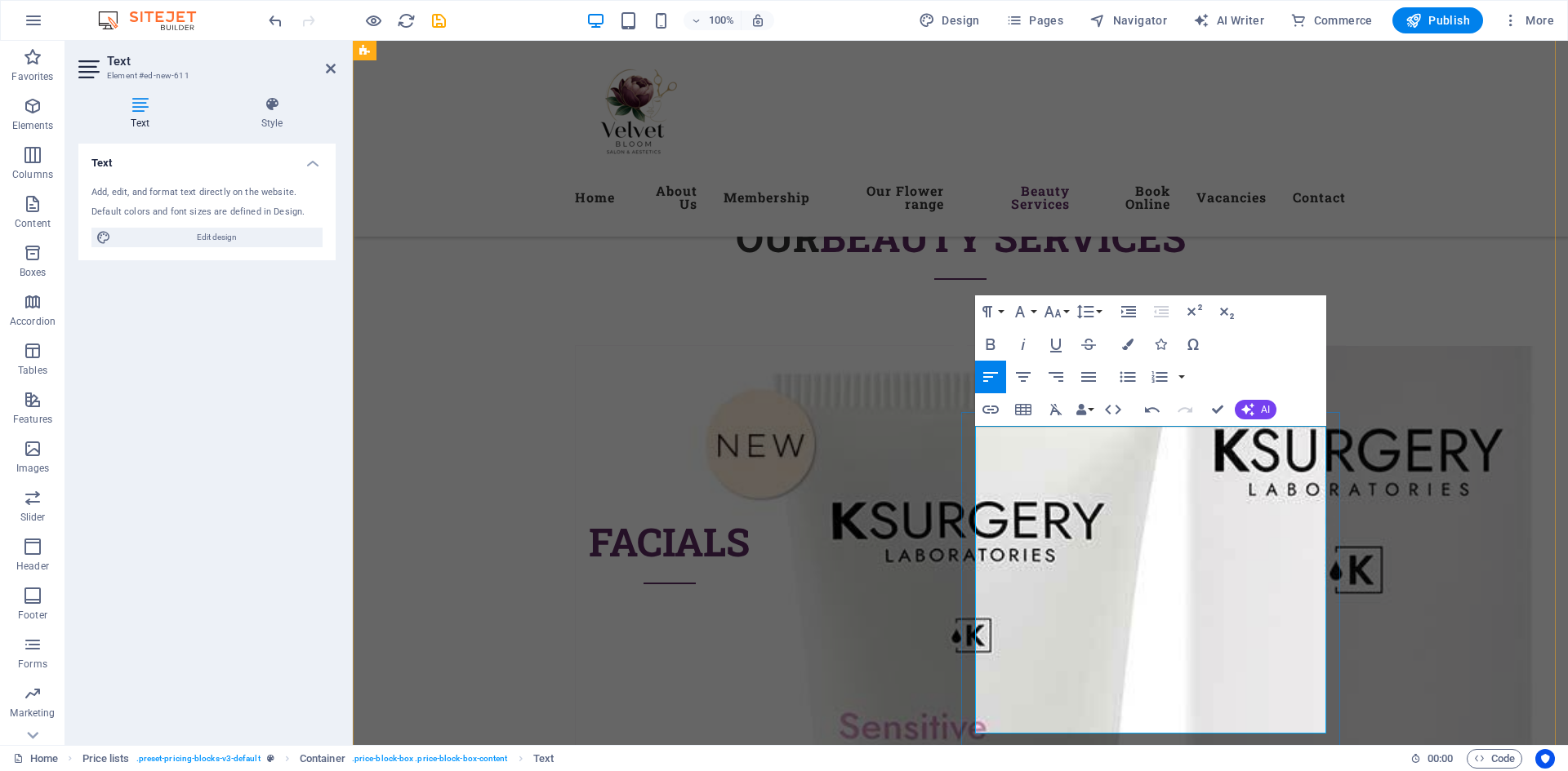
click at [1094, 459] on button "Row" at bounding box center [1083, 459] width 31 height 33
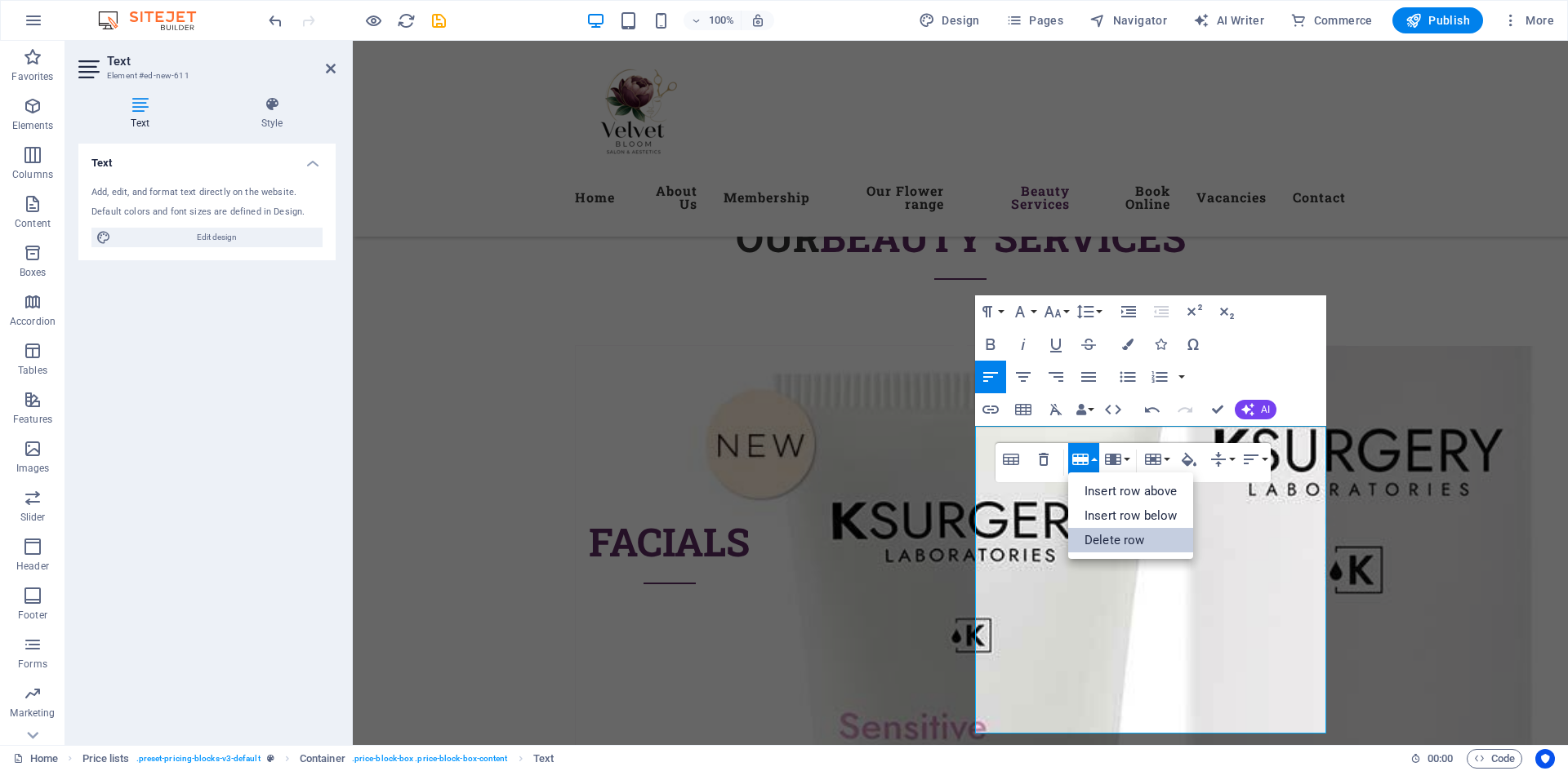
drag, startPoint x: 1138, startPoint y: 538, endPoint x: 767, endPoint y: 478, distance: 375.8
click at [1138, 538] on link "Delete row" at bounding box center [1131, 540] width 125 height 24
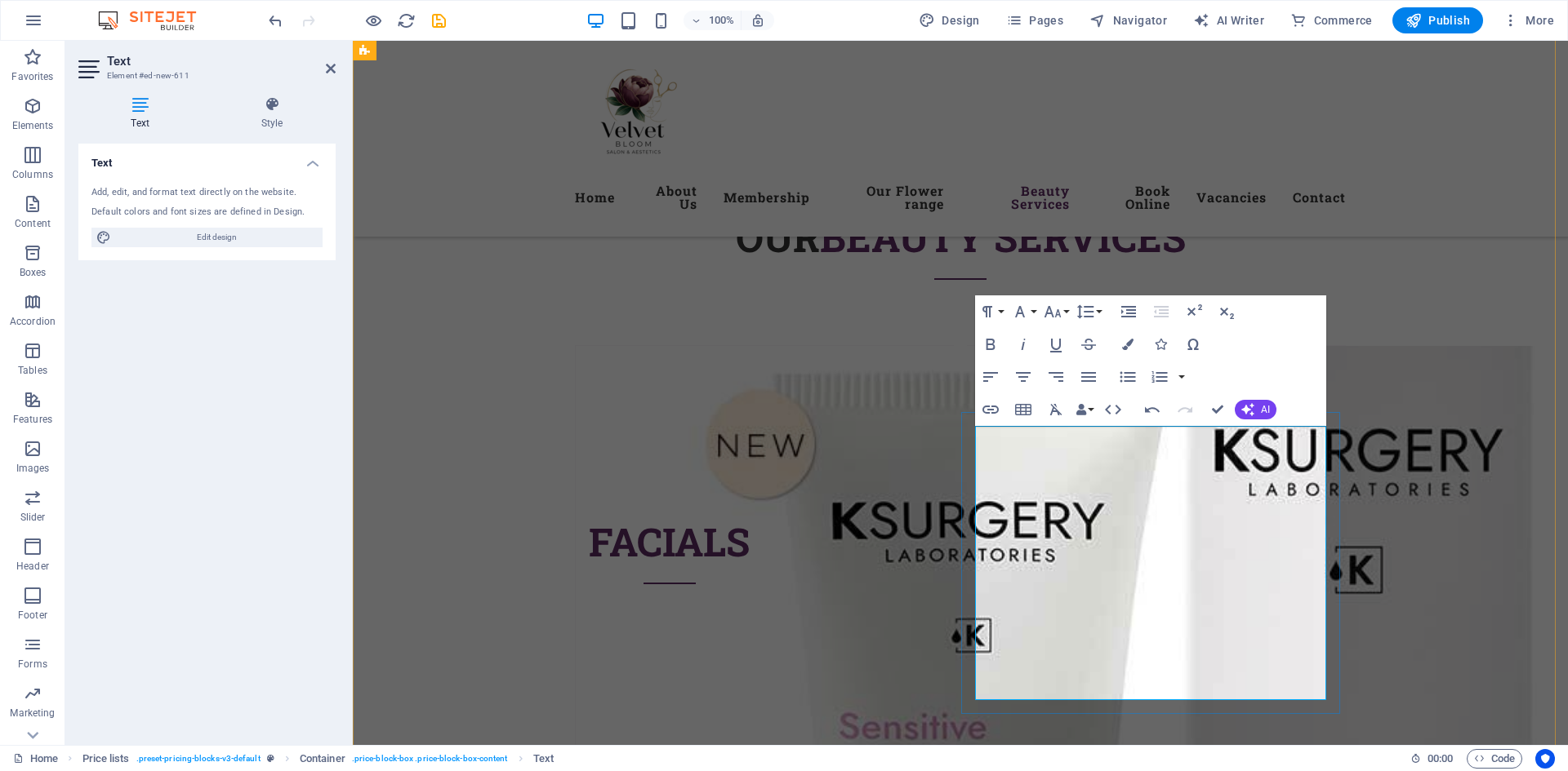
click at [1097, 462] on button "Row" at bounding box center [1083, 459] width 31 height 33
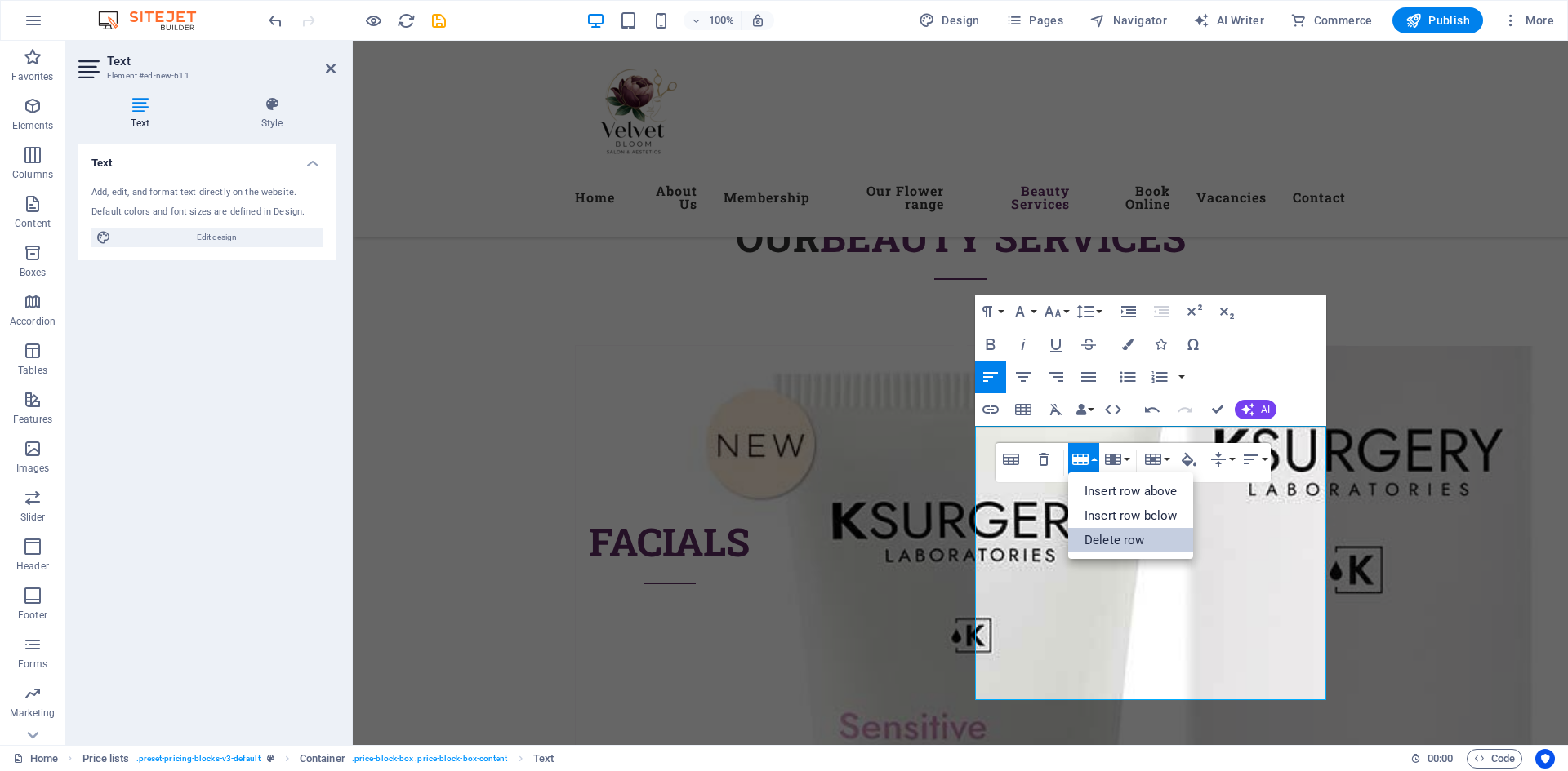
click at [1129, 539] on link "Delete row" at bounding box center [1131, 540] width 125 height 24
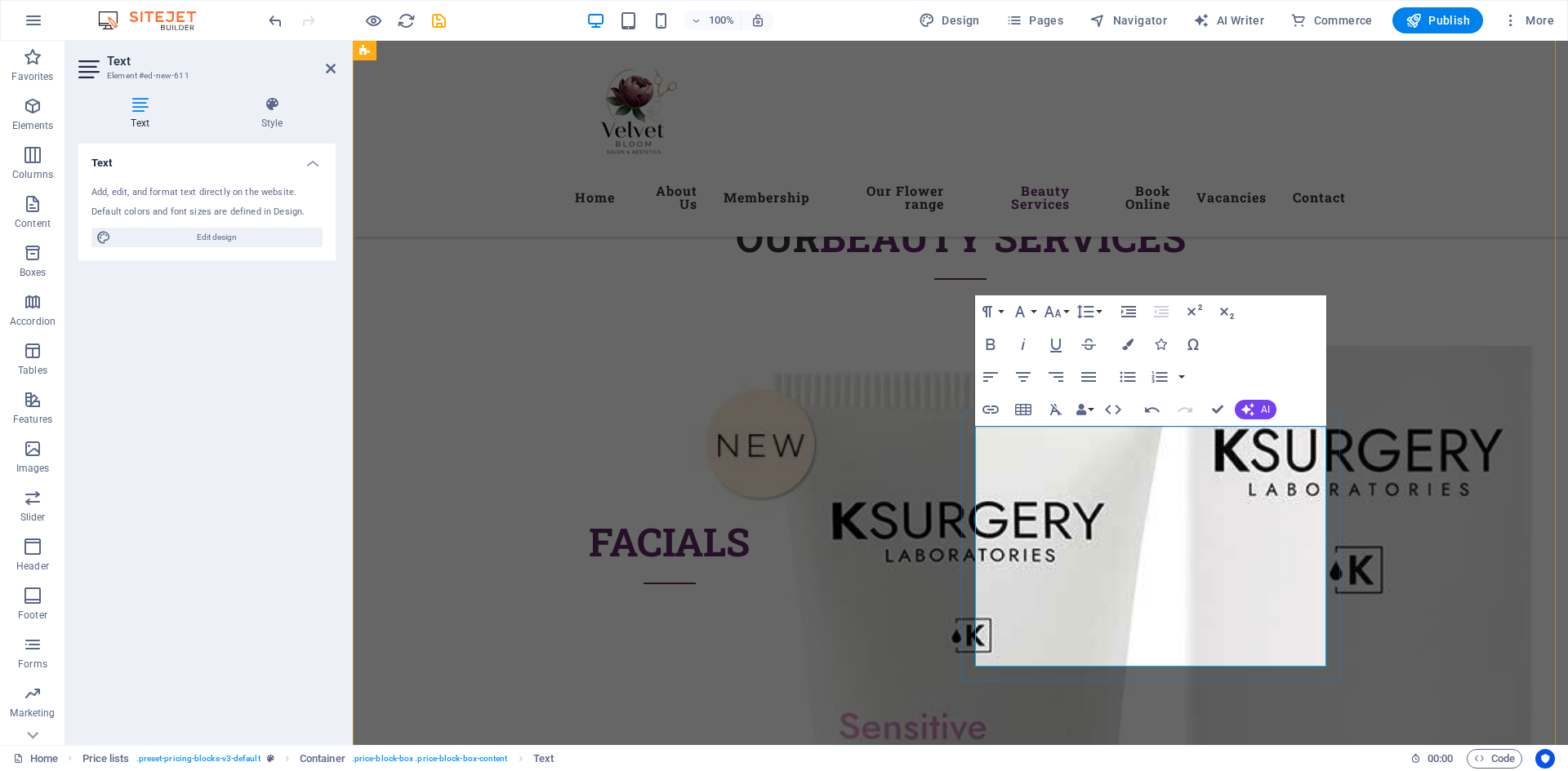
click at [1093, 459] on button "Row" at bounding box center [1083, 459] width 31 height 33
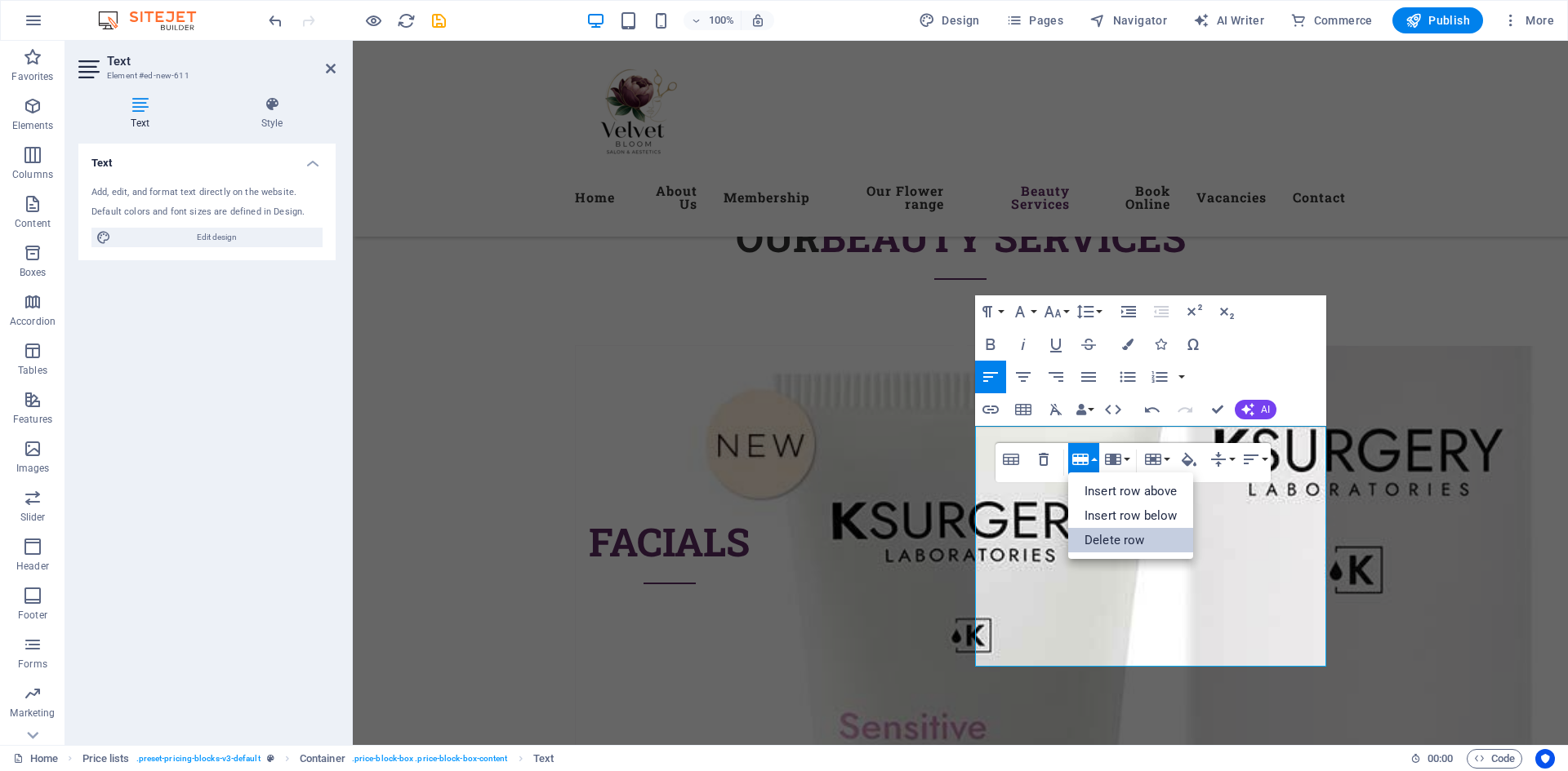
click at [1125, 542] on link "Delete row" at bounding box center [1131, 540] width 125 height 24
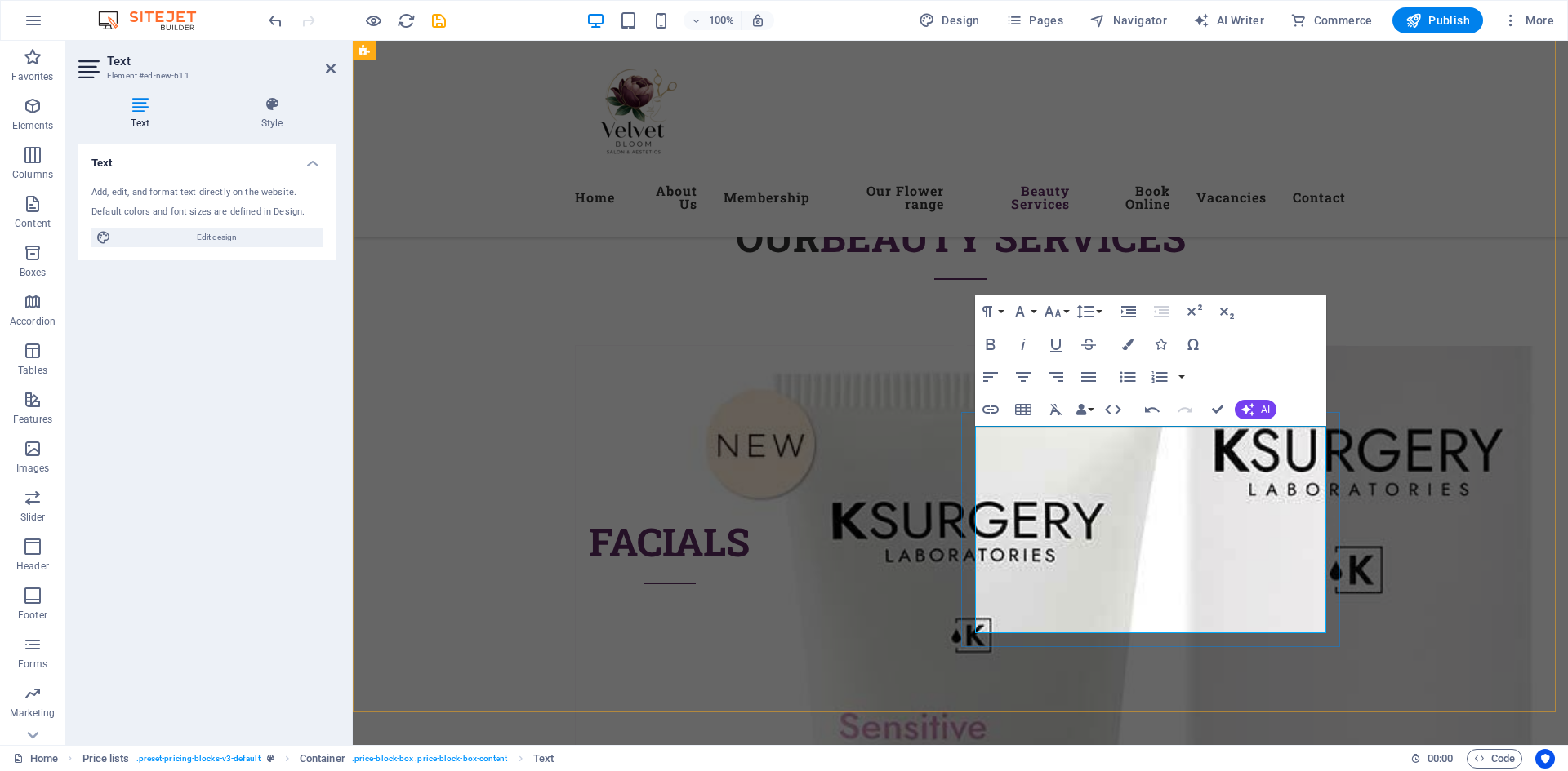
click at [1096, 462] on button "Row" at bounding box center [1083, 459] width 31 height 33
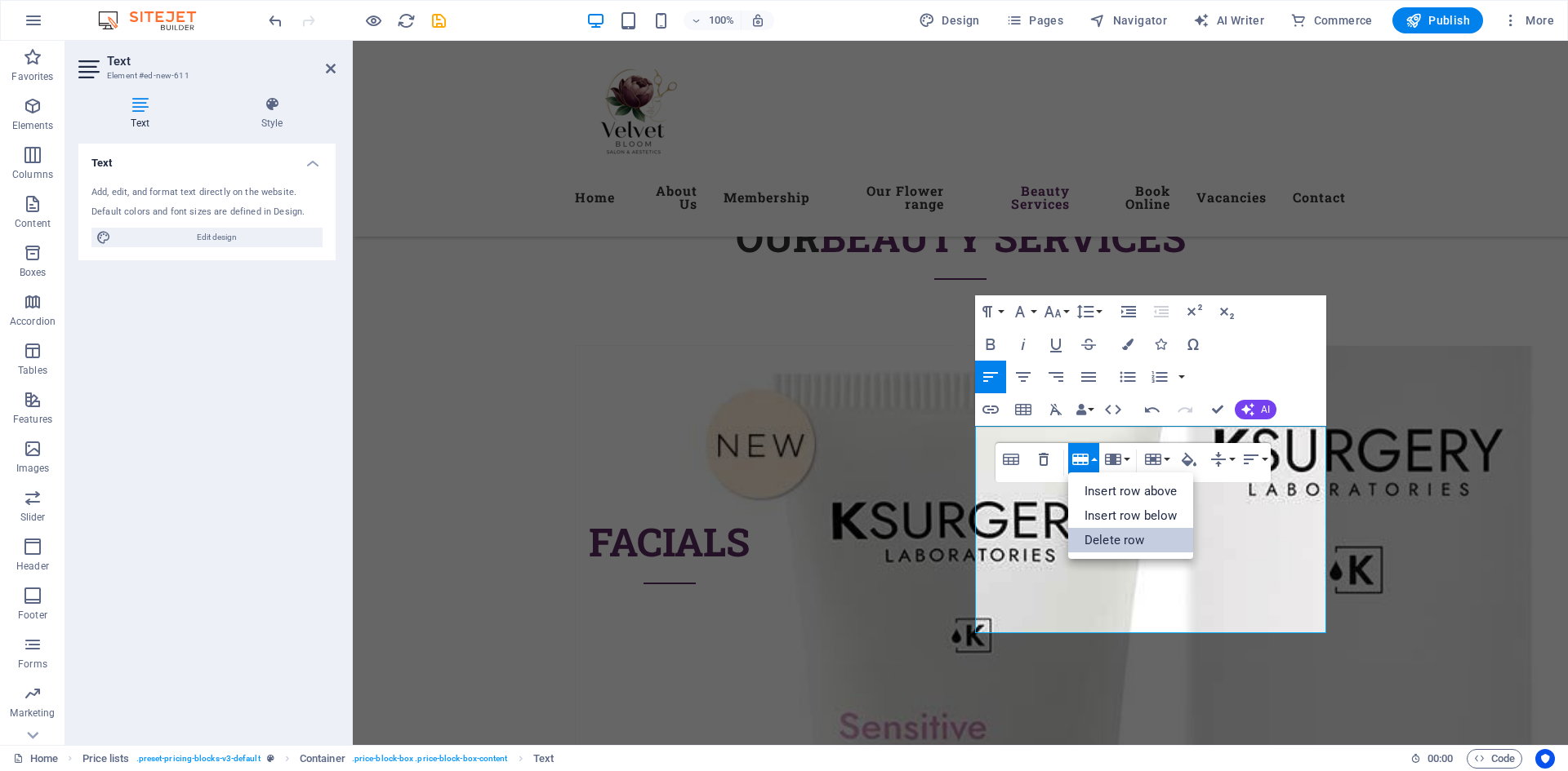
click at [1128, 541] on link "Delete row" at bounding box center [1131, 540] width 125 height 24
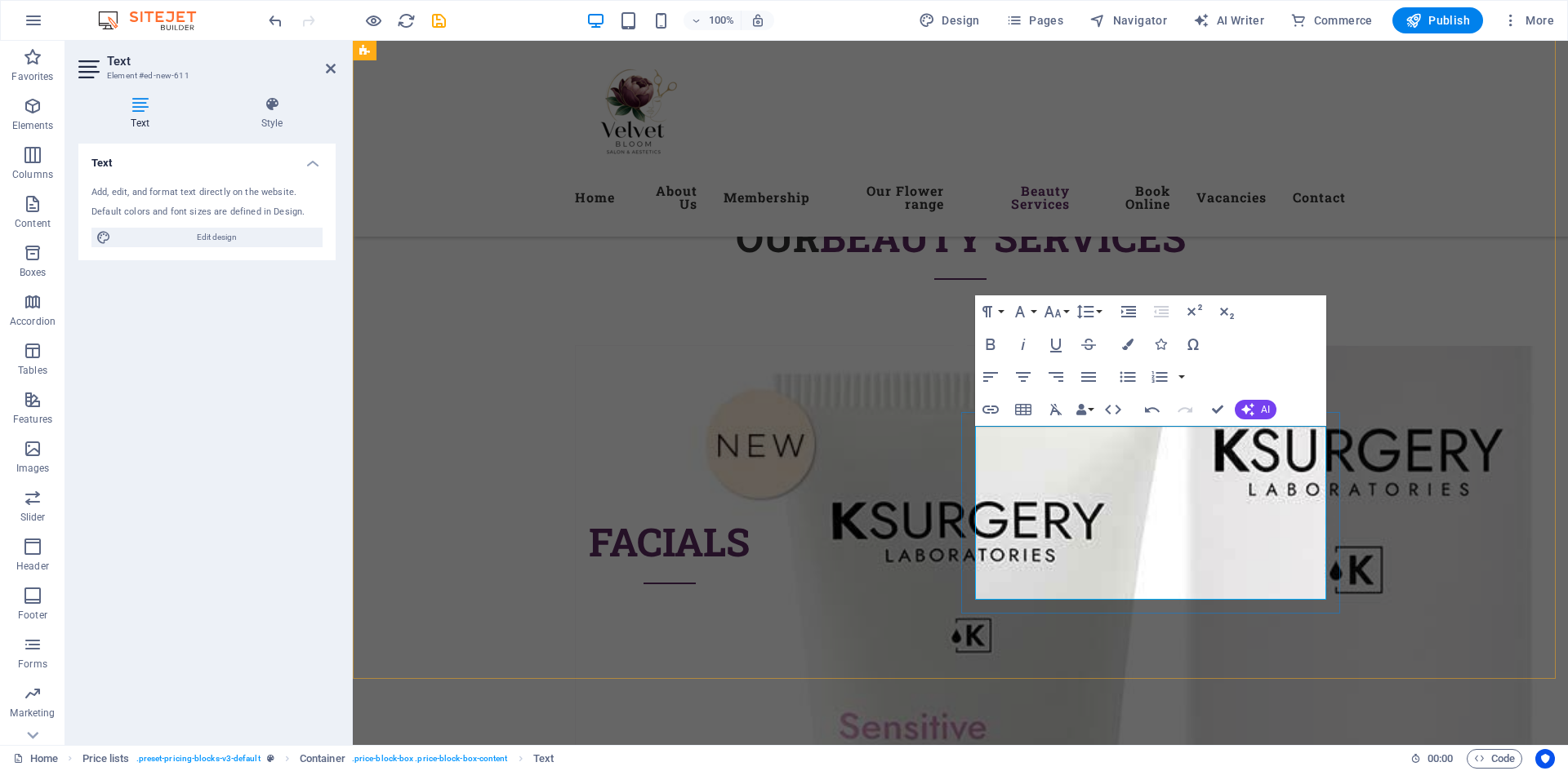
click at [1099, 461] on div "Table Header Remove Table Row Insert row above Insert row below Delete row Colu…" at bounding box center [1132, 462] width 275 height 40
click at [1094, 460] on button "Row" at bounding box center [1083, 459] width 31 height 33
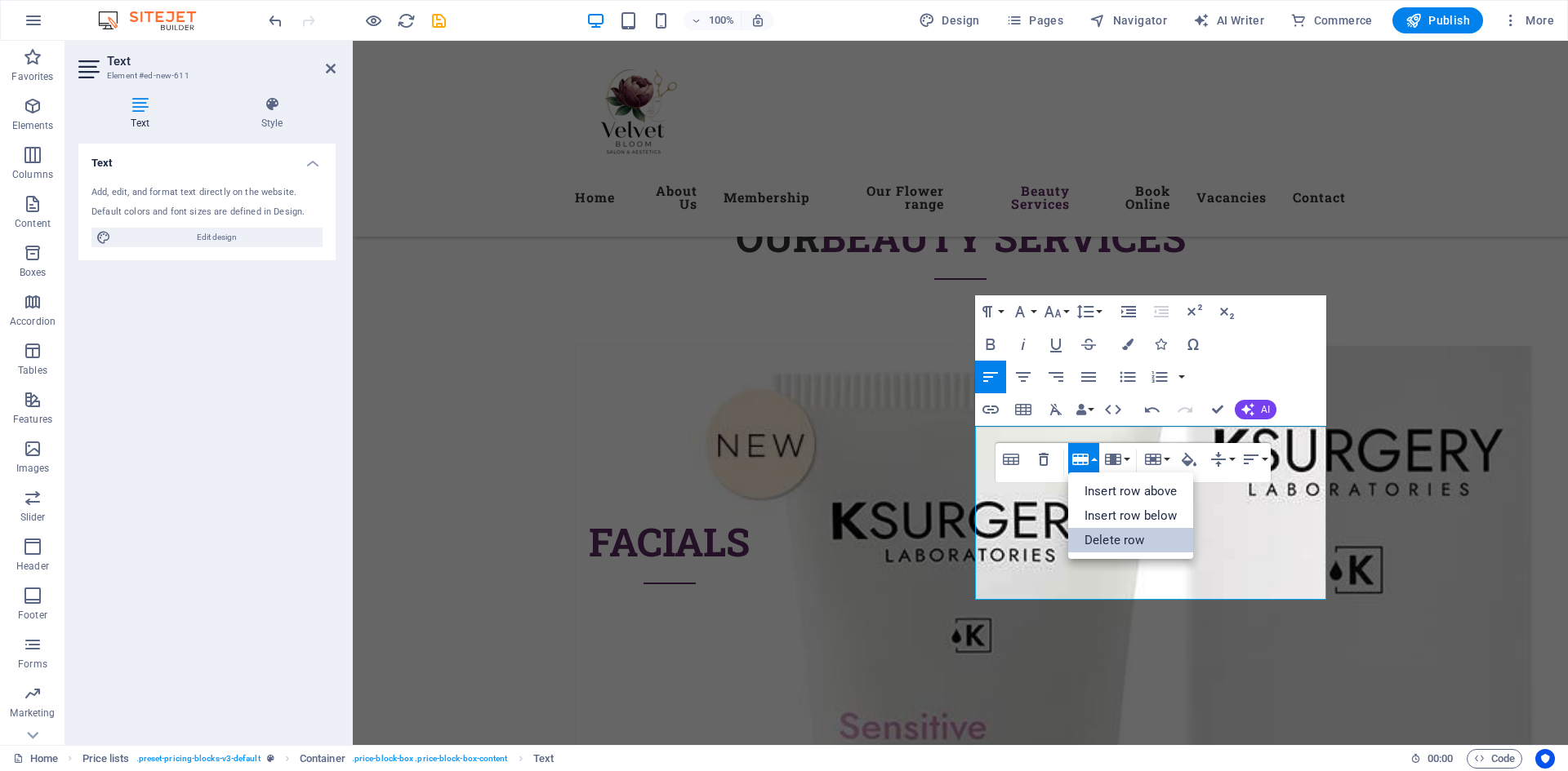
click at [1139, 542] on link "Delete row" at bounding box center [1131, 540] width 125 height 24
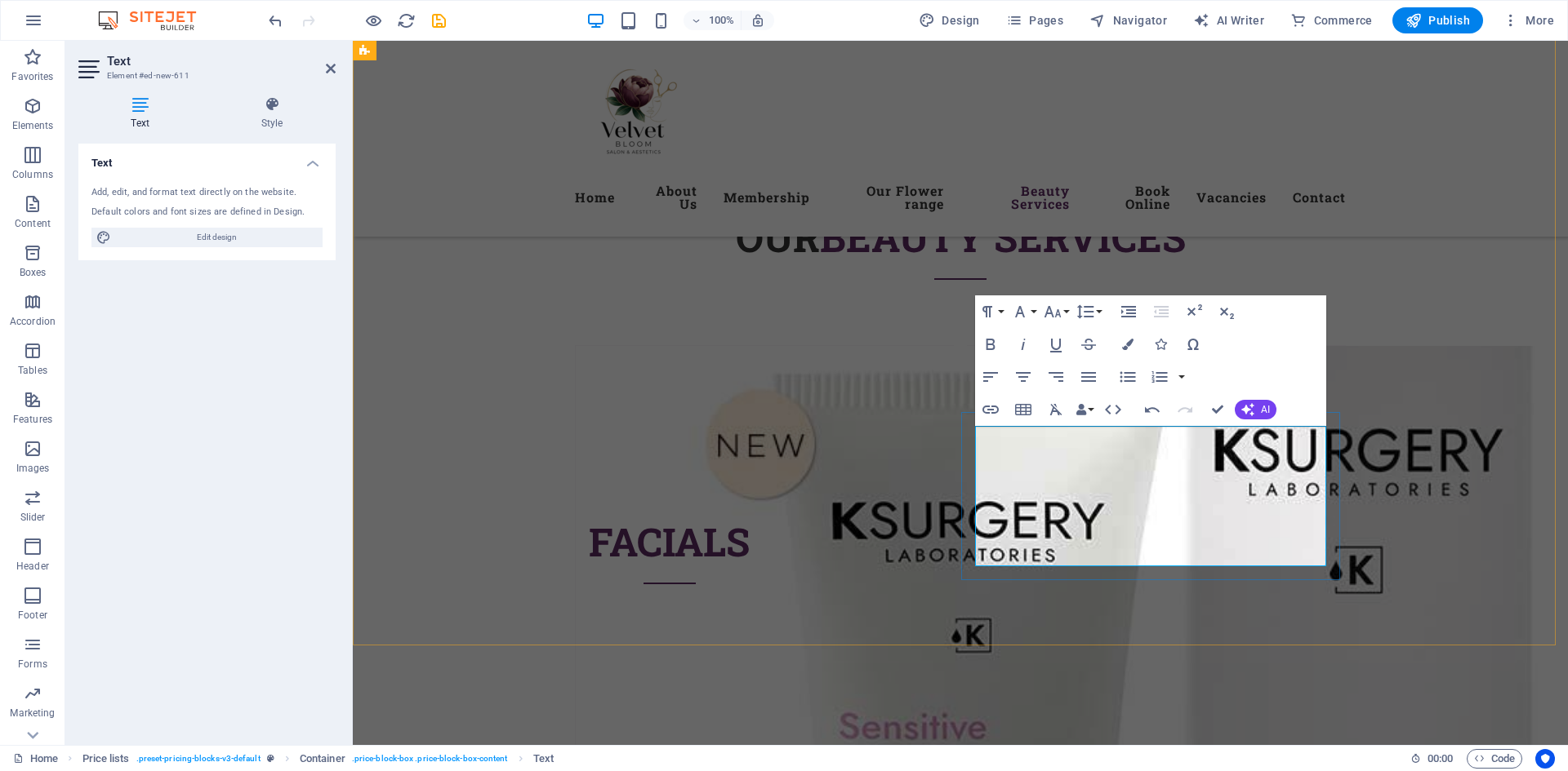
click at [1092, 459] on button "Row" at bounding box center [1083, 459] width 31 height 33
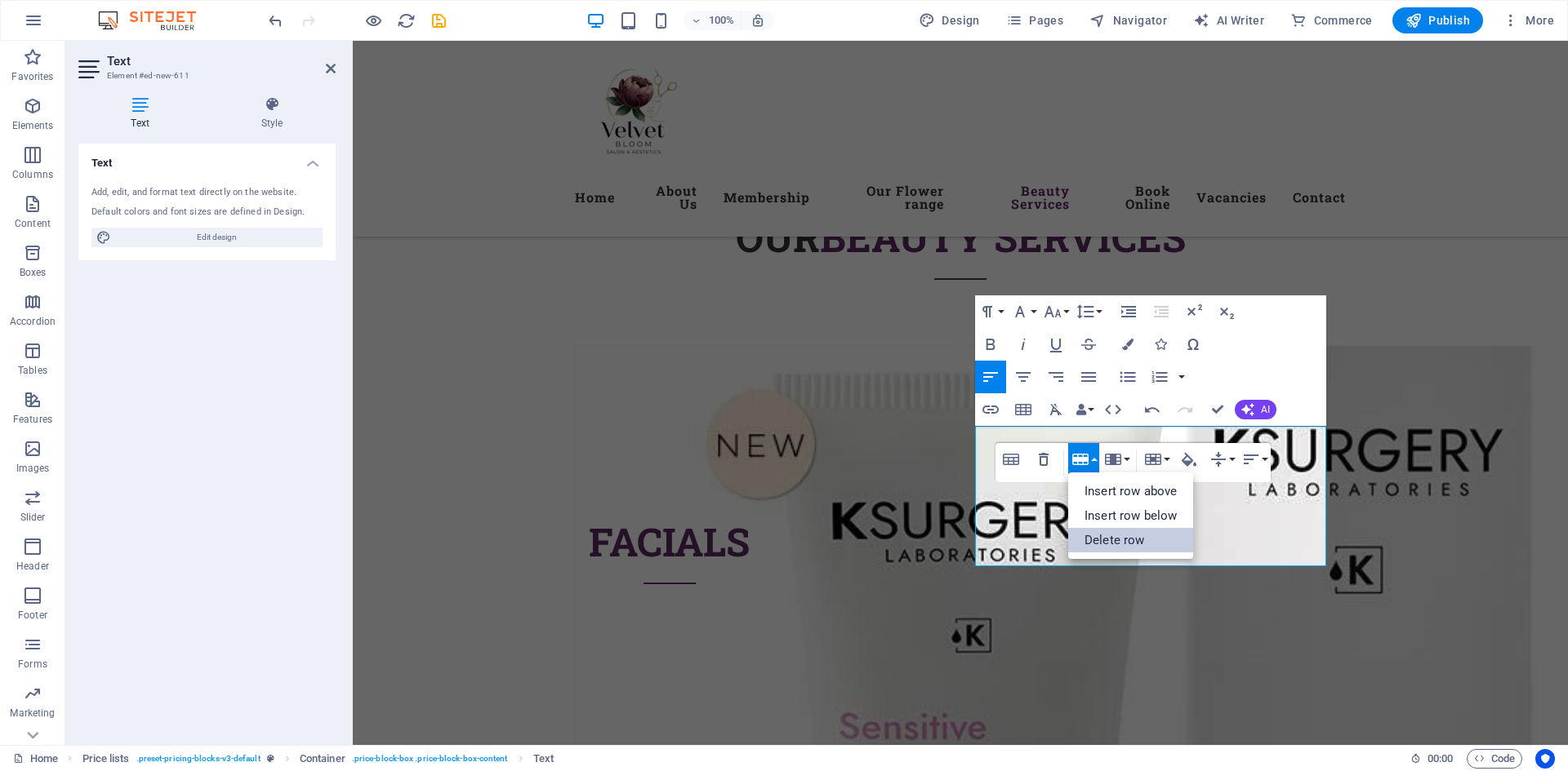
click at [1133, 536] on link "Delete row" at bounding box center [1131, 540] width 125 height 24
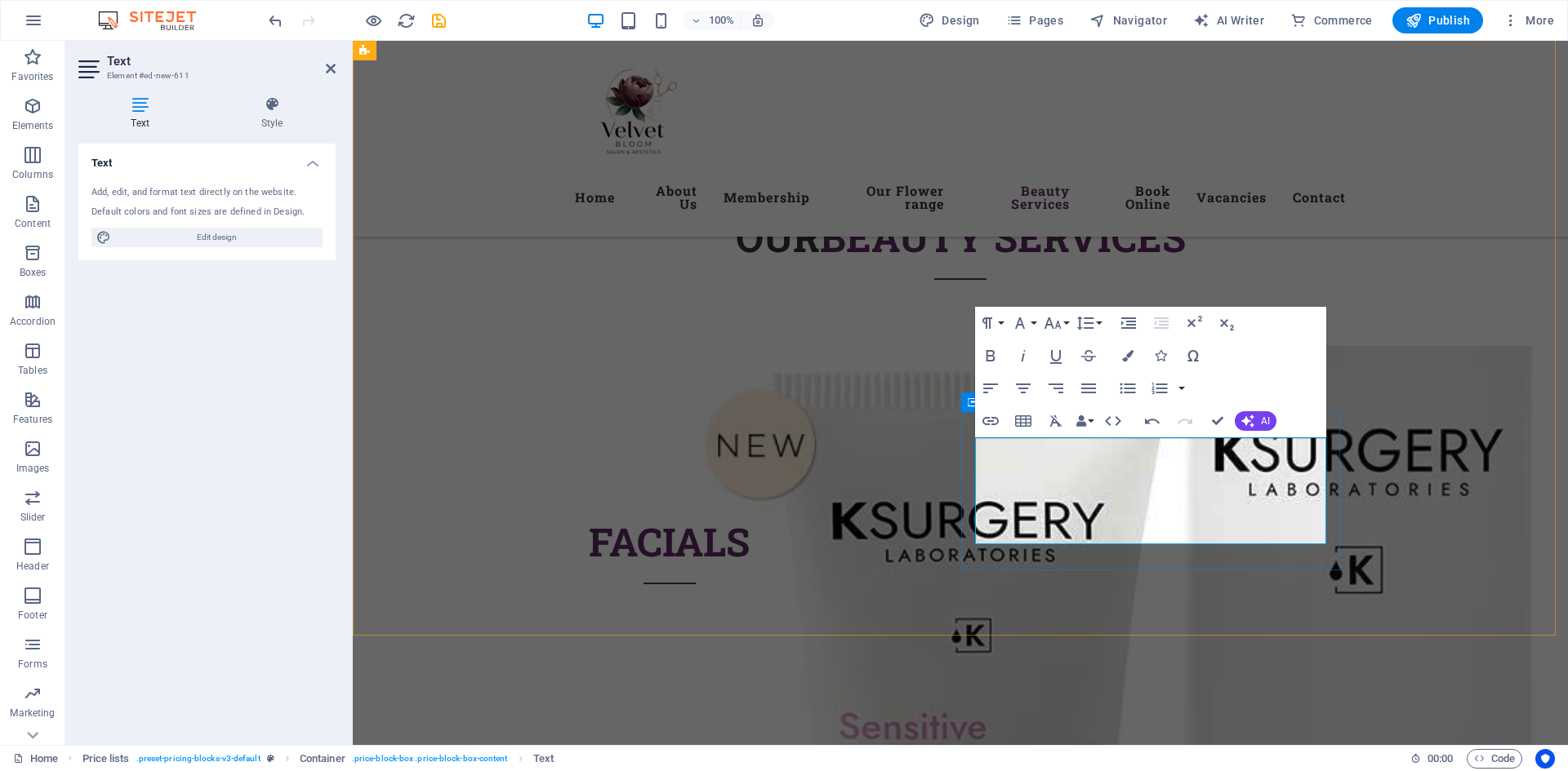
click at [1094, 475] on button "Row" at bounding box center [1083, 472] width 31 height 33
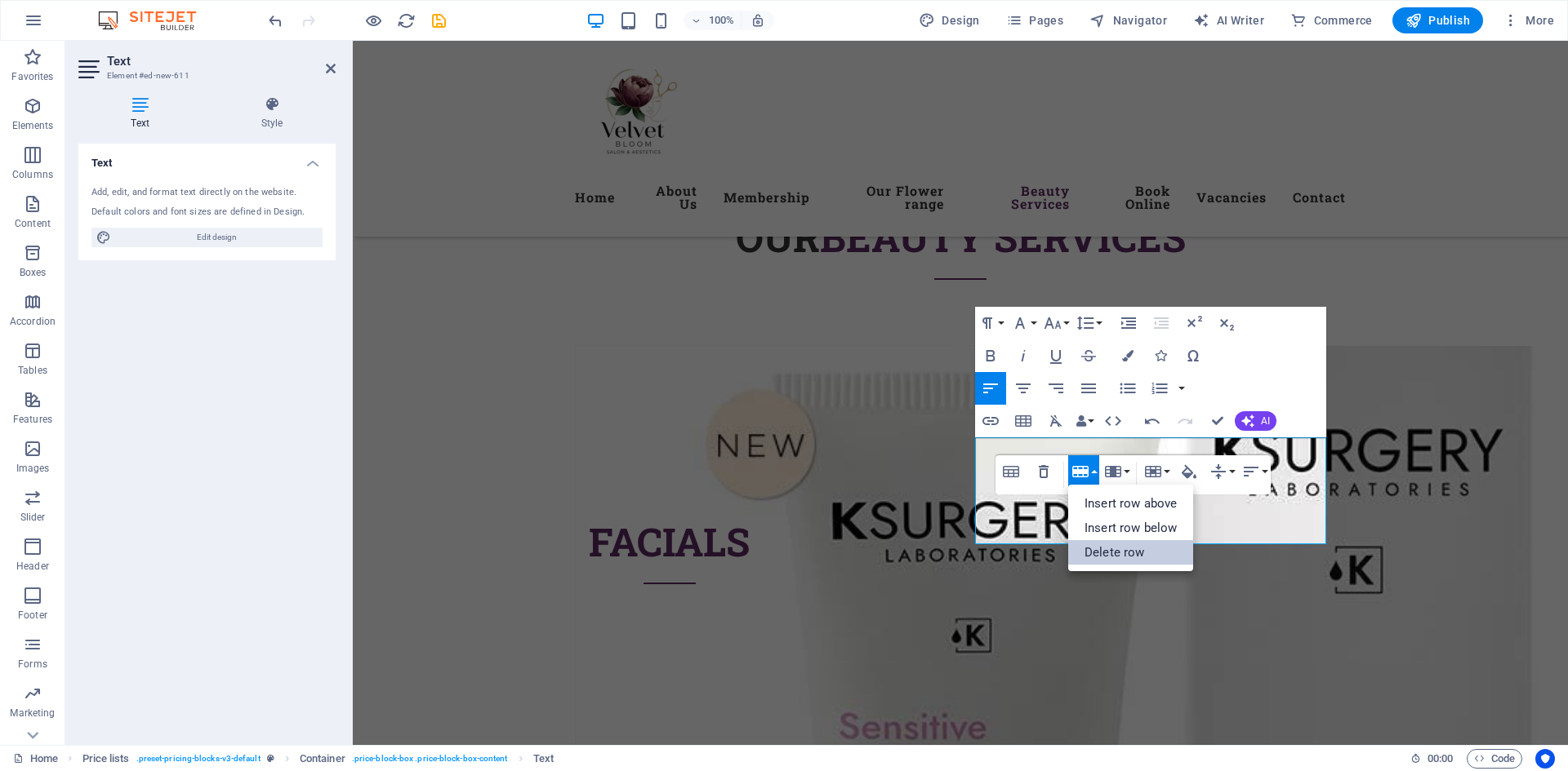
click at [1131, 541] on link "Delete row" at bounding box center [1131, 552] width 125 height 24
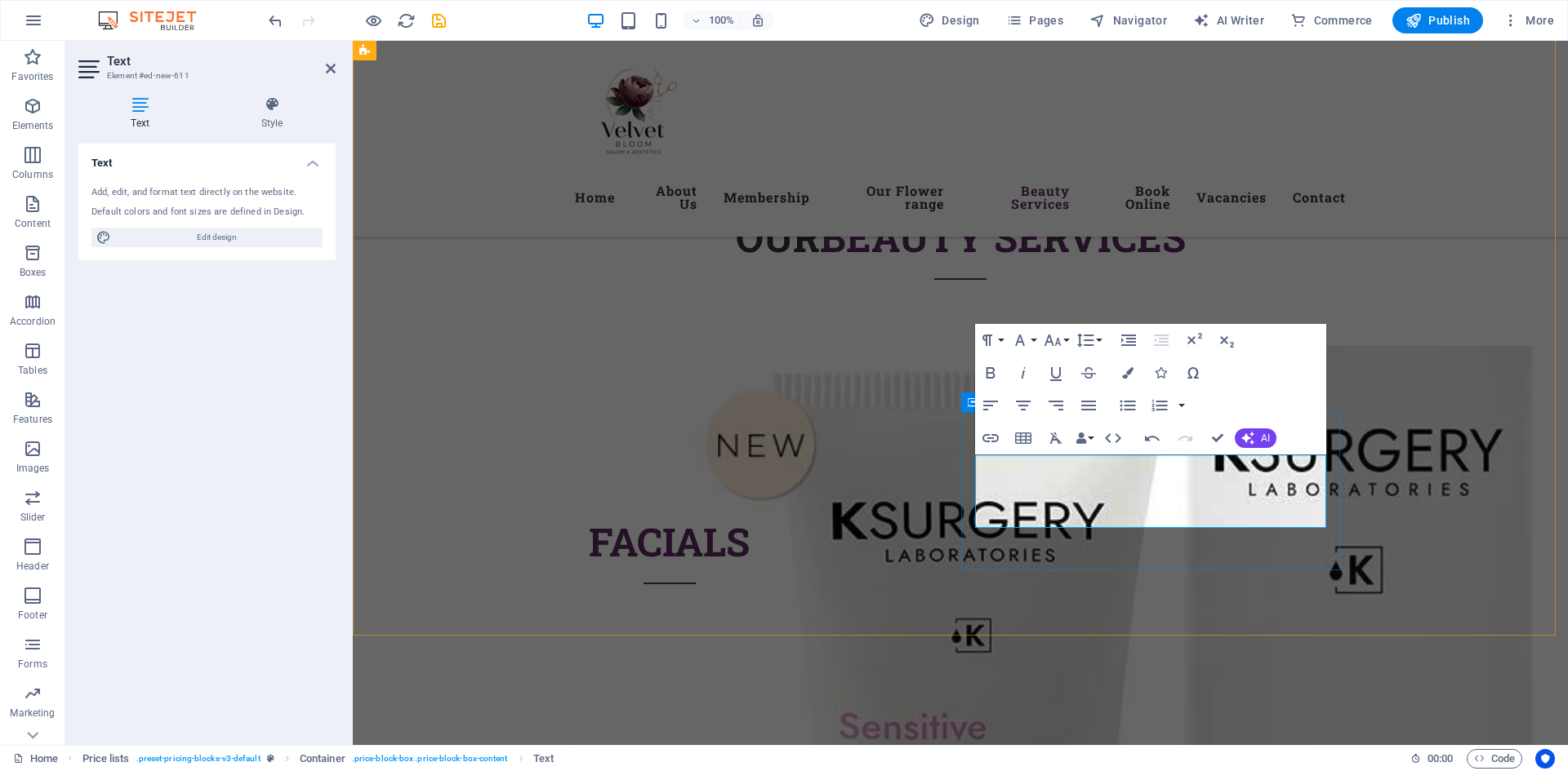
drag, startPoint x: 1295, startPoint y: 491, endPoint x: 1316, endPoint y: 495, distance: 21.4
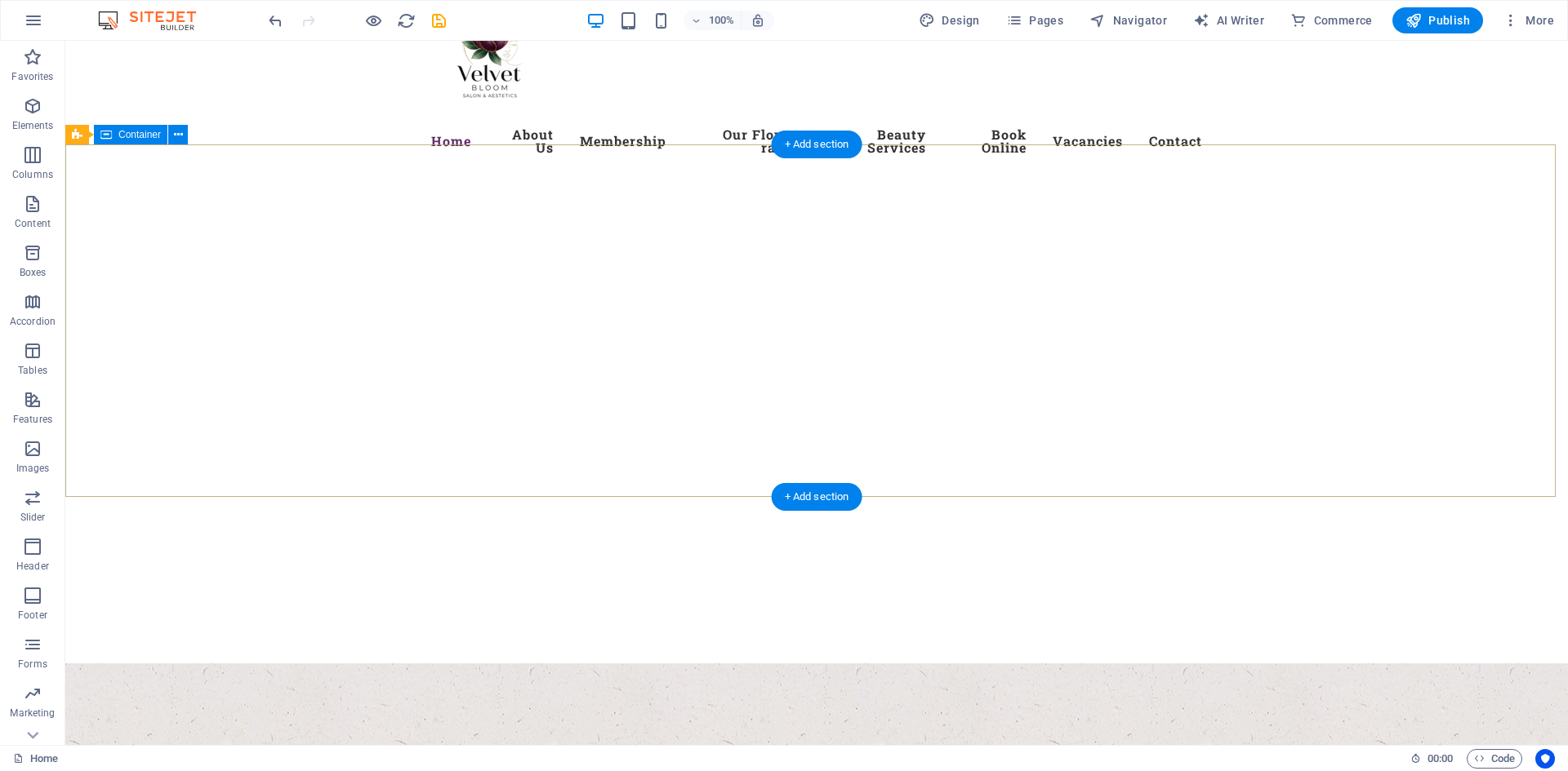
scroll to position [0, 0]
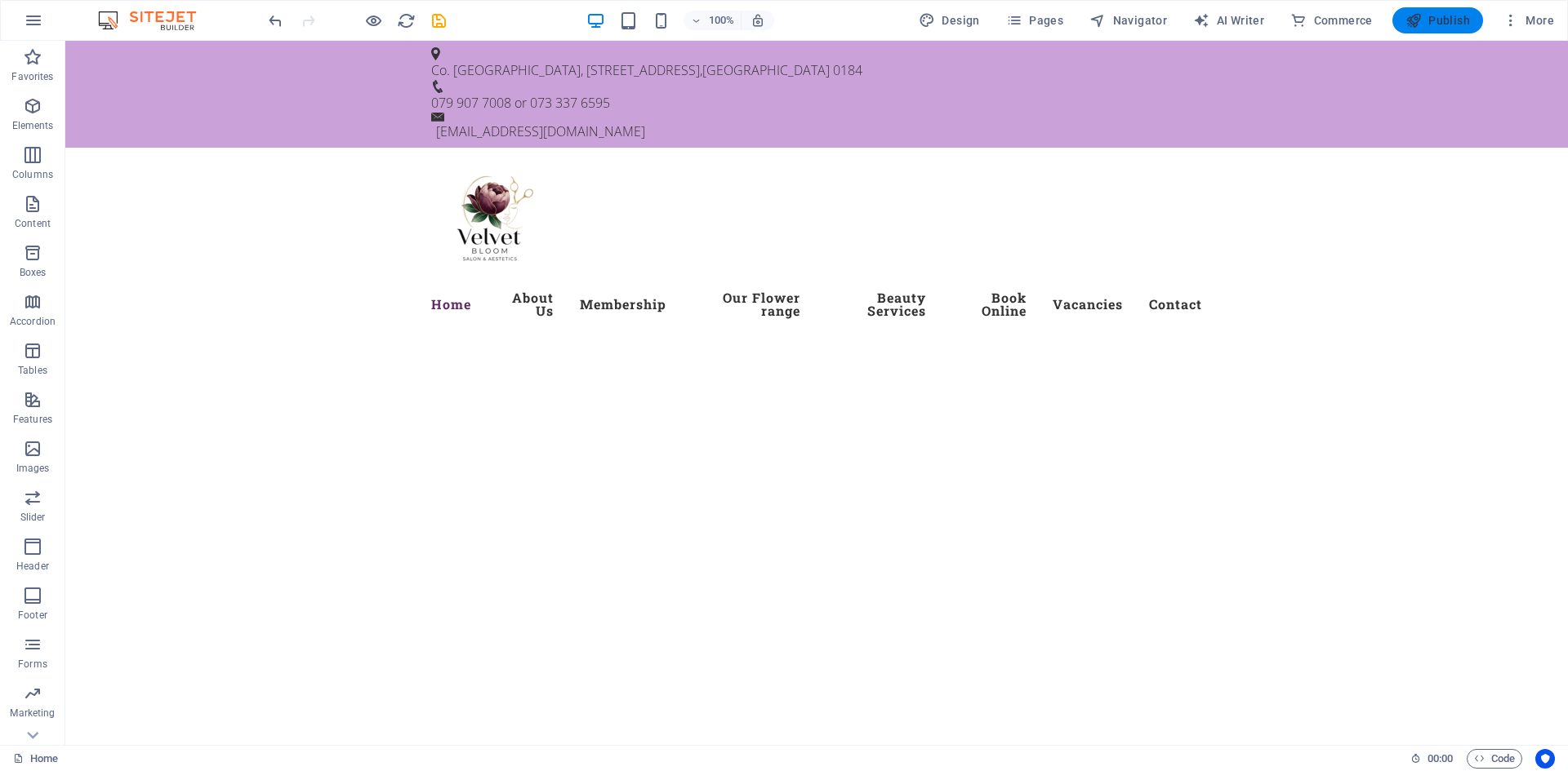
click at [1434, 14] on span "Publish" at bounding box center [1437, 20] width 65 height 16
checkbox input "false"
